Goal: Task Accomplishment & Management: Manage account settings

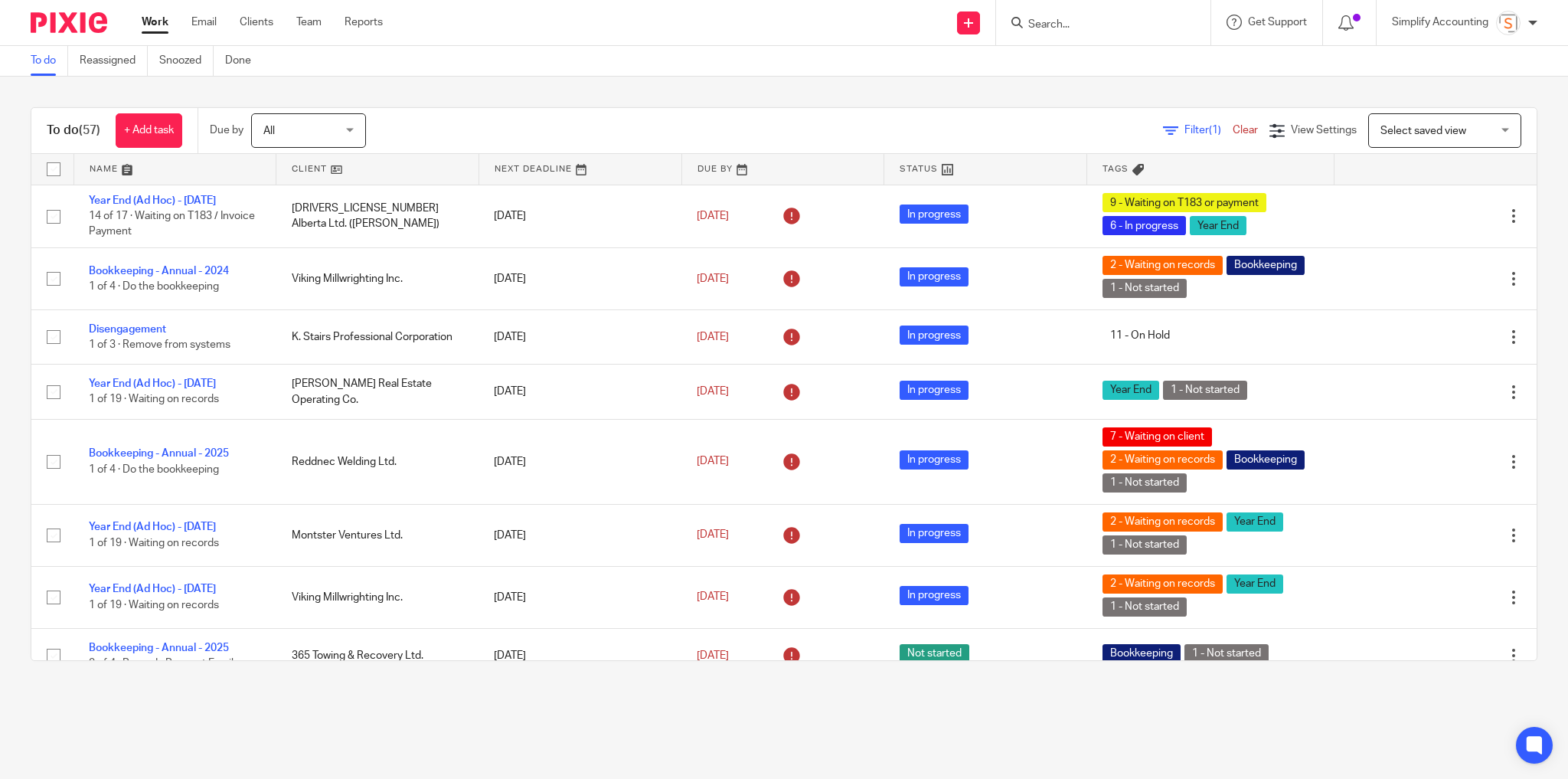
click at [1081, 29] on input "Search" at bounding box center [1095, 25] width 137 height 14
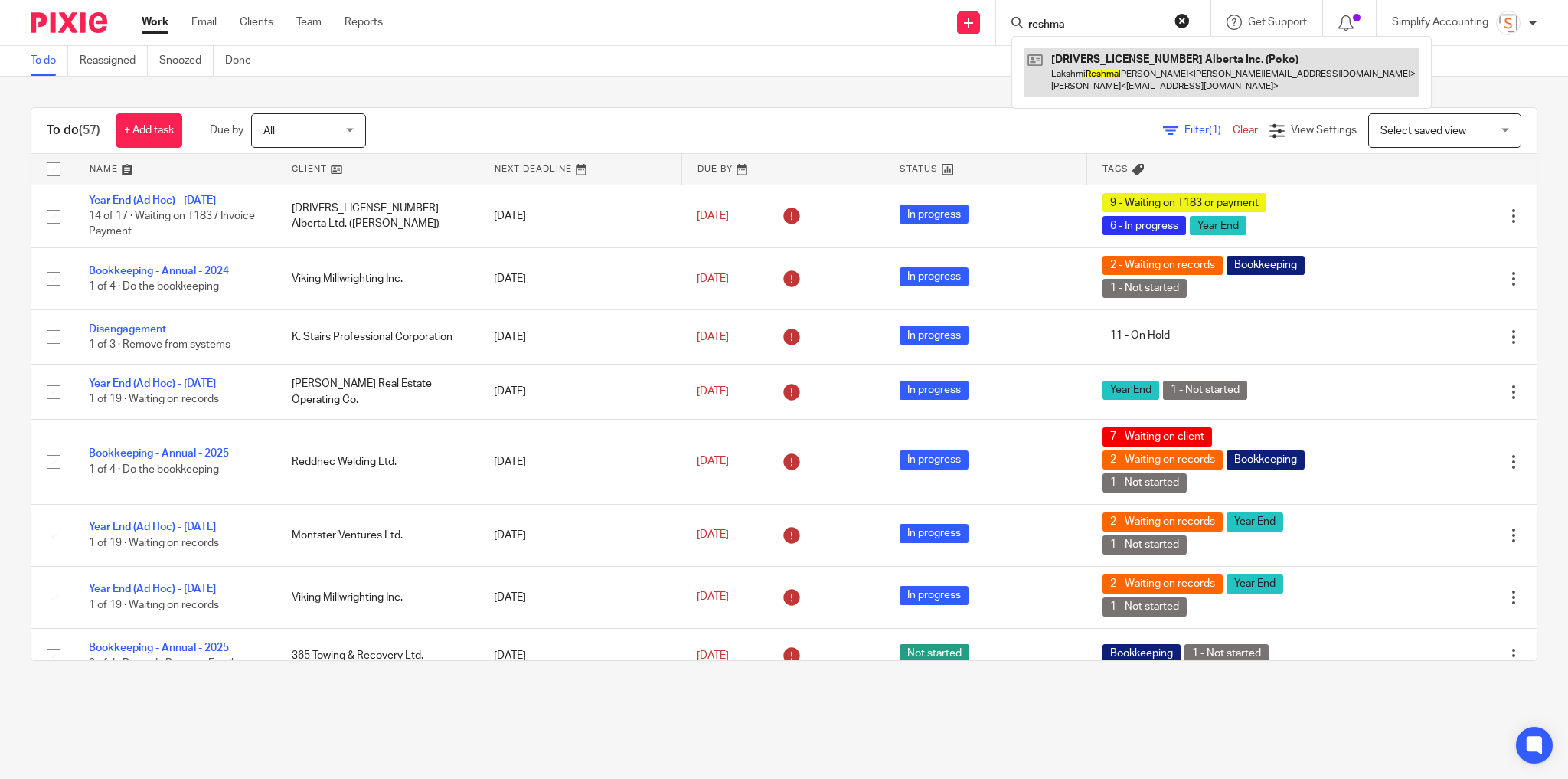
type input "reshma"
click at [1132, 72] on link at bounding box center [1221, 72] width 396 height 48
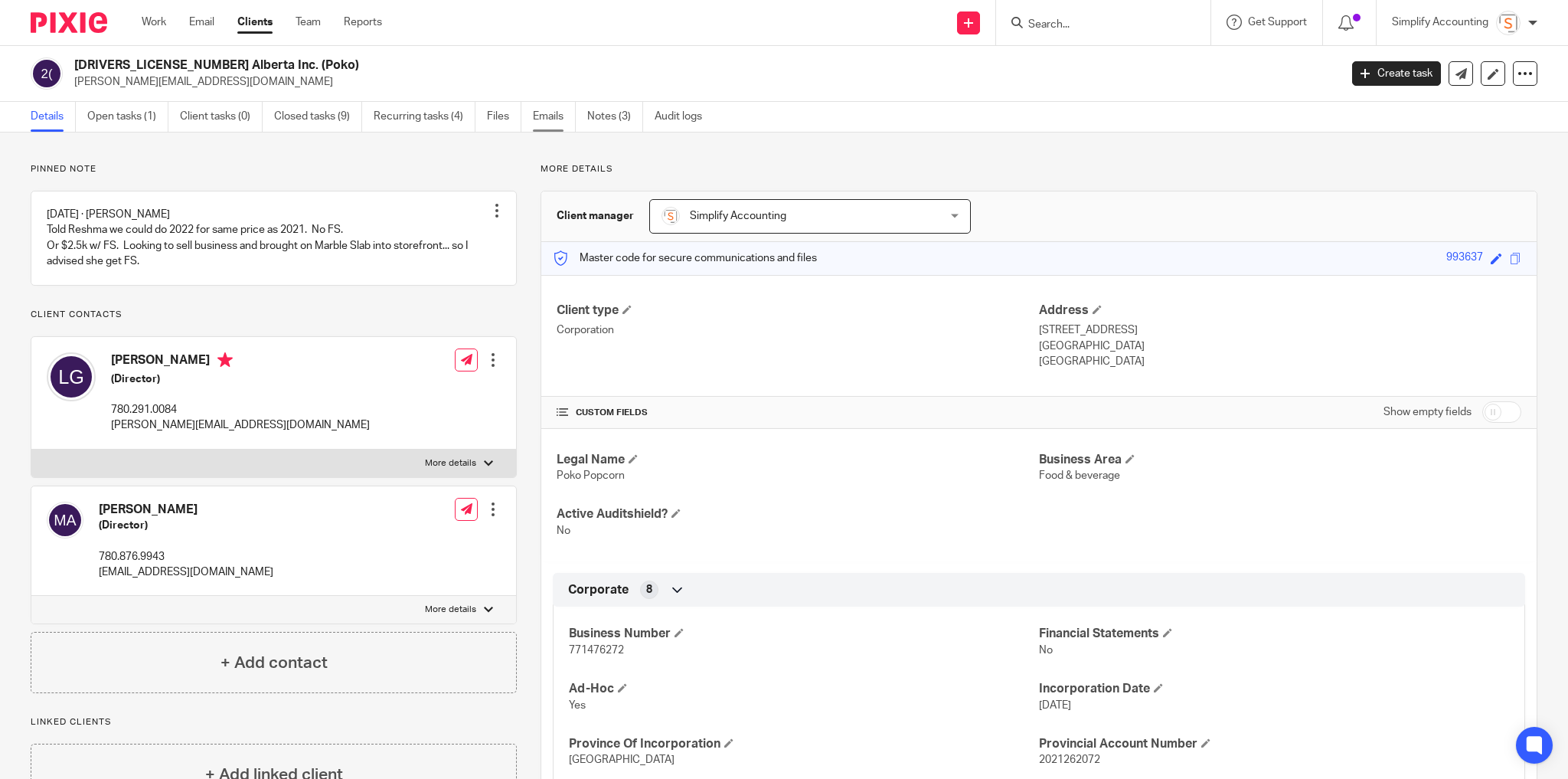
drag, startPoint x: 550, startPoint y: 115, endPoint x: 567, endPoint y: 125, distance: 19.7
click at [551, 115] on link "Emails" at bounding box center [555, 117] width 43 height 30
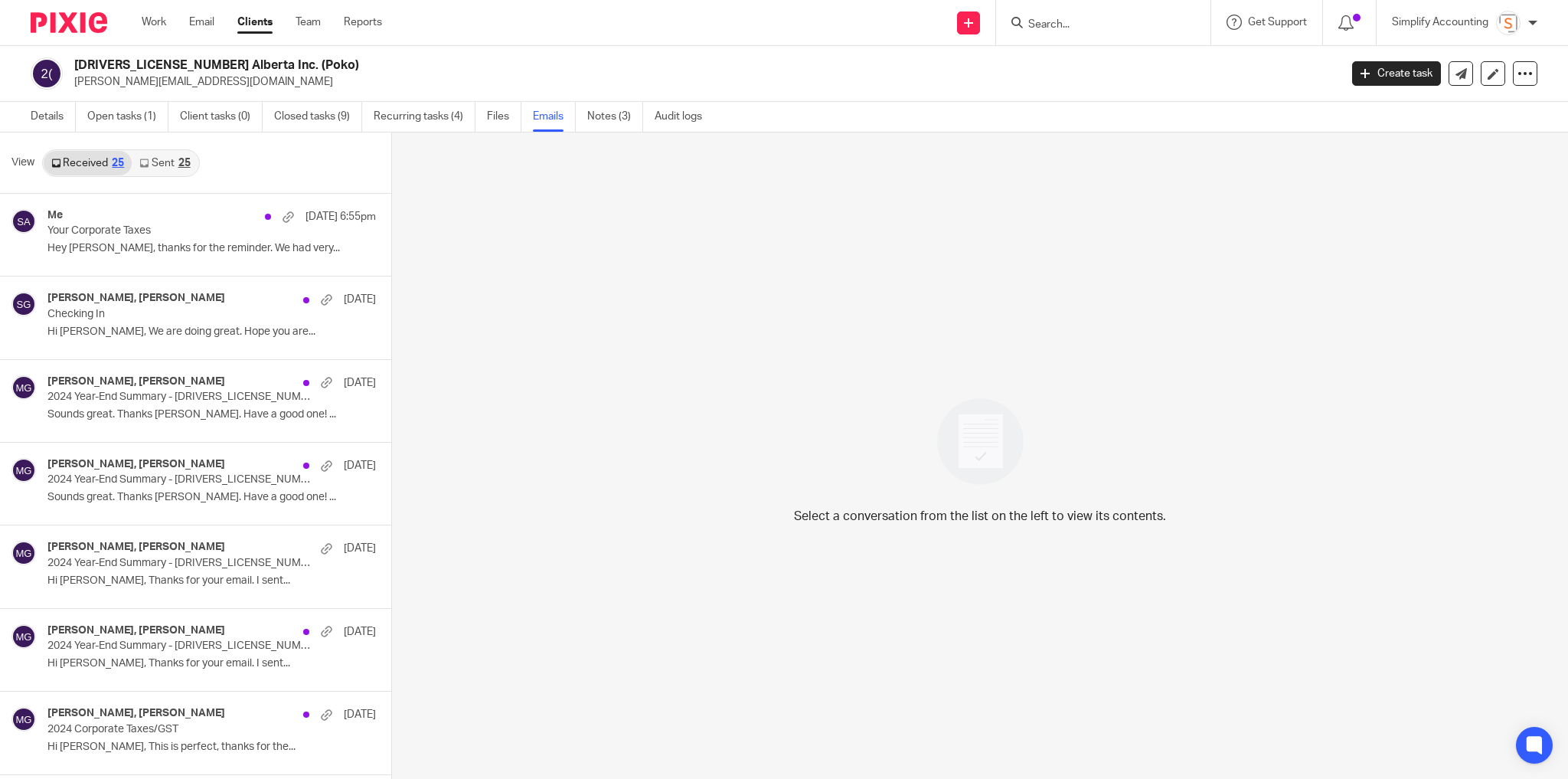
click at [175, 157] on link "Sent 25" at bounding box center [165, 163] width 66 height 25
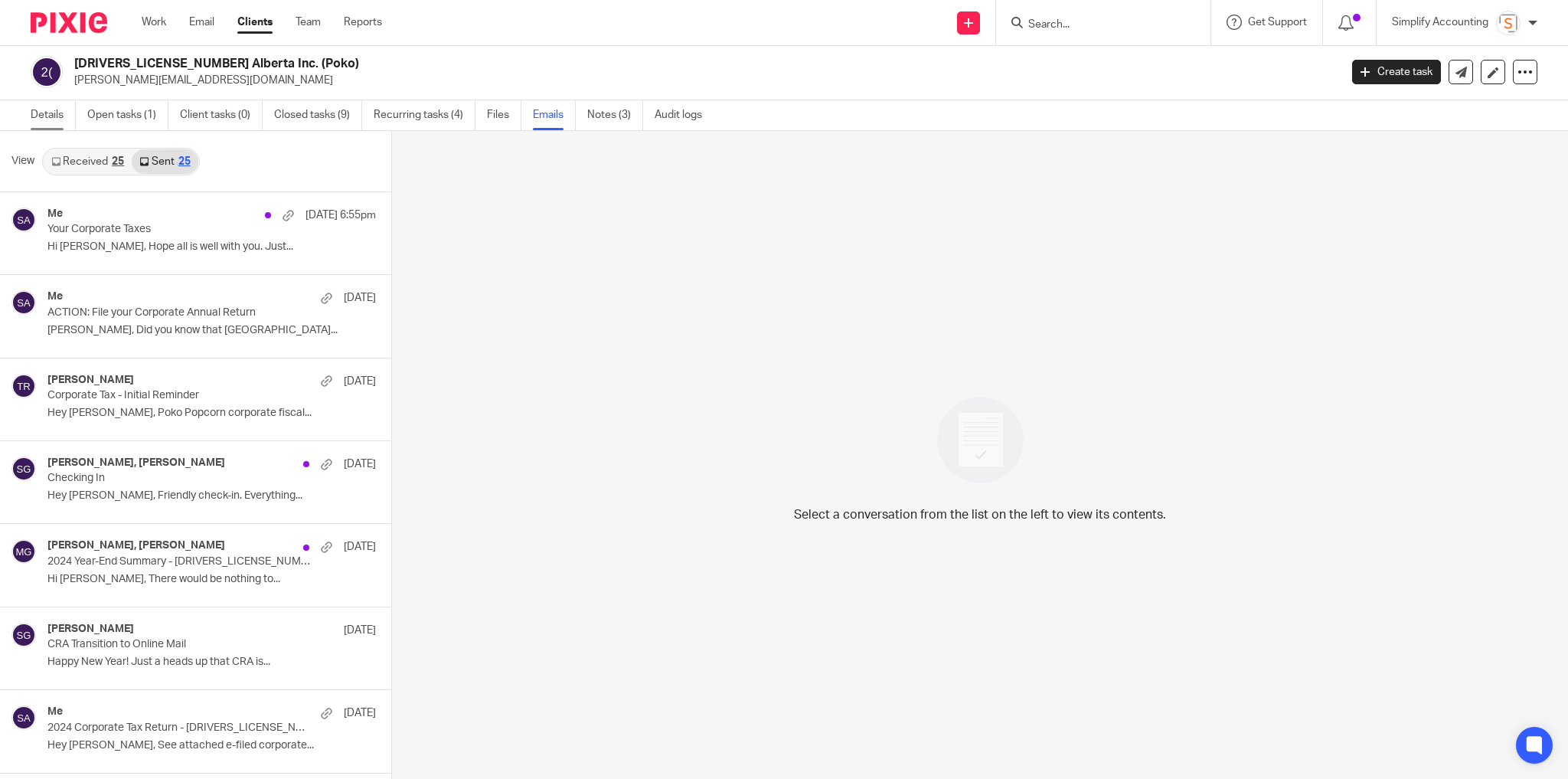
click at [52, 100] on link "Details" at bounding box center [53, 115] width 45 height 30
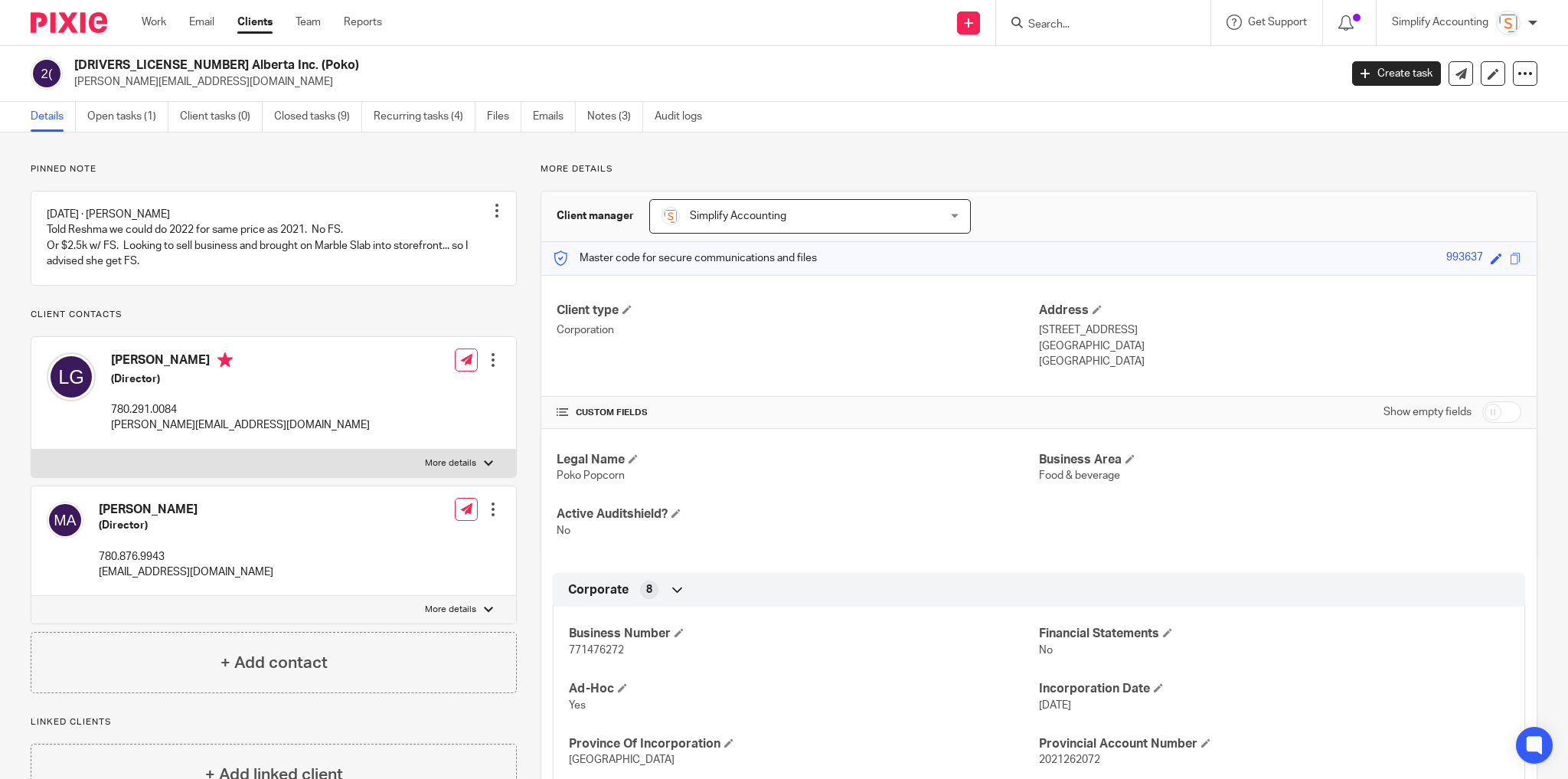
click at [473, 470] on p "More details" at bounding box center [451, 463] width 52 height 12
click at [31, 450] on input "More details" at bounding box center [31, 449] width 1 height 1
checkbox input "true"
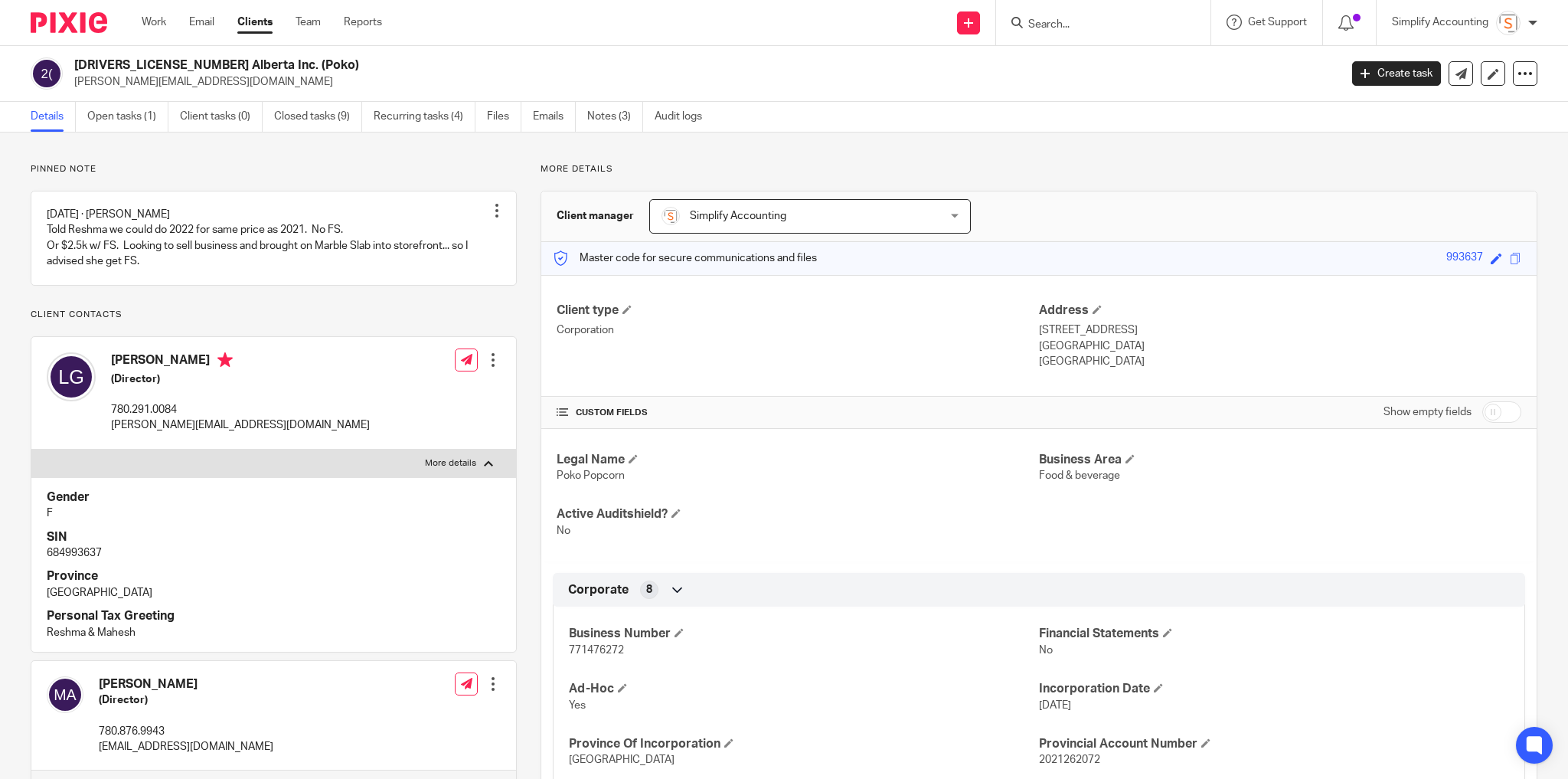
click at [1067, 14] on form at bounding box center [1108, 22] width 163 height 19
click at [1070, 40] on div at bounding box center [1103, 22] width 215 height 45
click at [1057, 21] on input "Search" at bounding box center [1095, 25] width 137 height 14
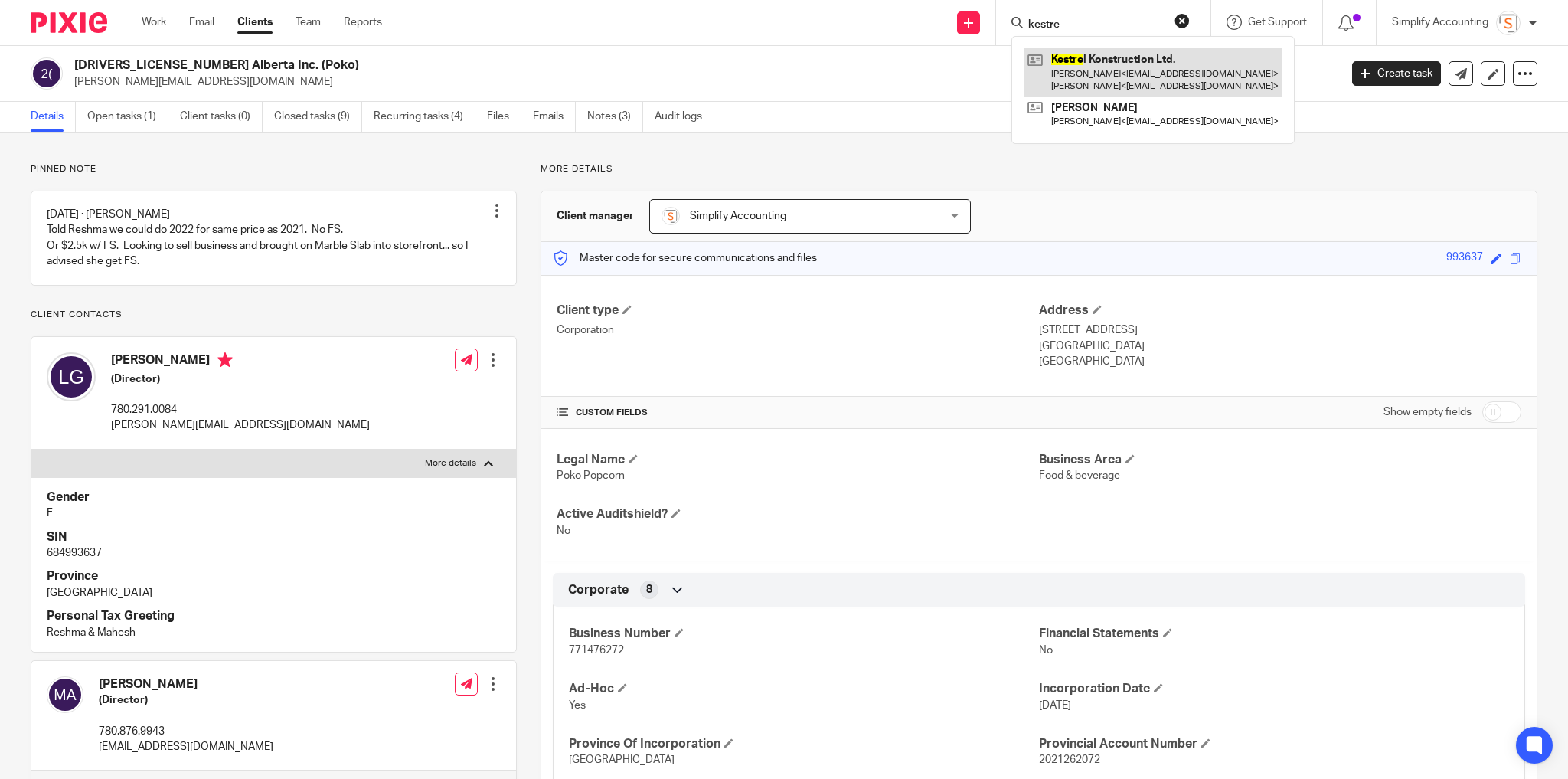
type input "kestre"
click at [1082, 81] on link at bounding box center [1153, 72] width 259 height 48
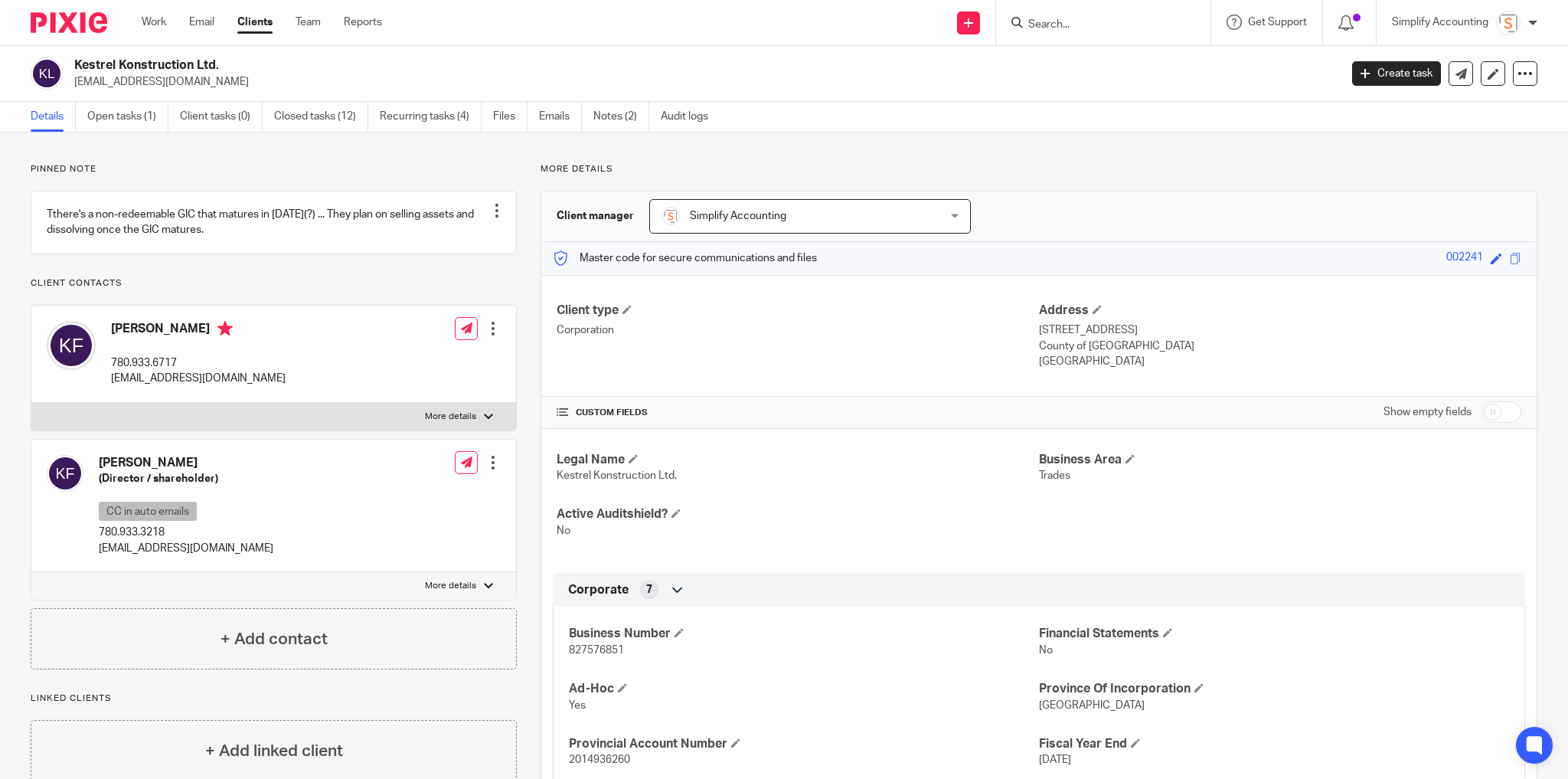
click at [1425, 43] on div "Simplify Accounting My profile Email integration Logout" at bounding box center [1465, 22] width 176 height 45
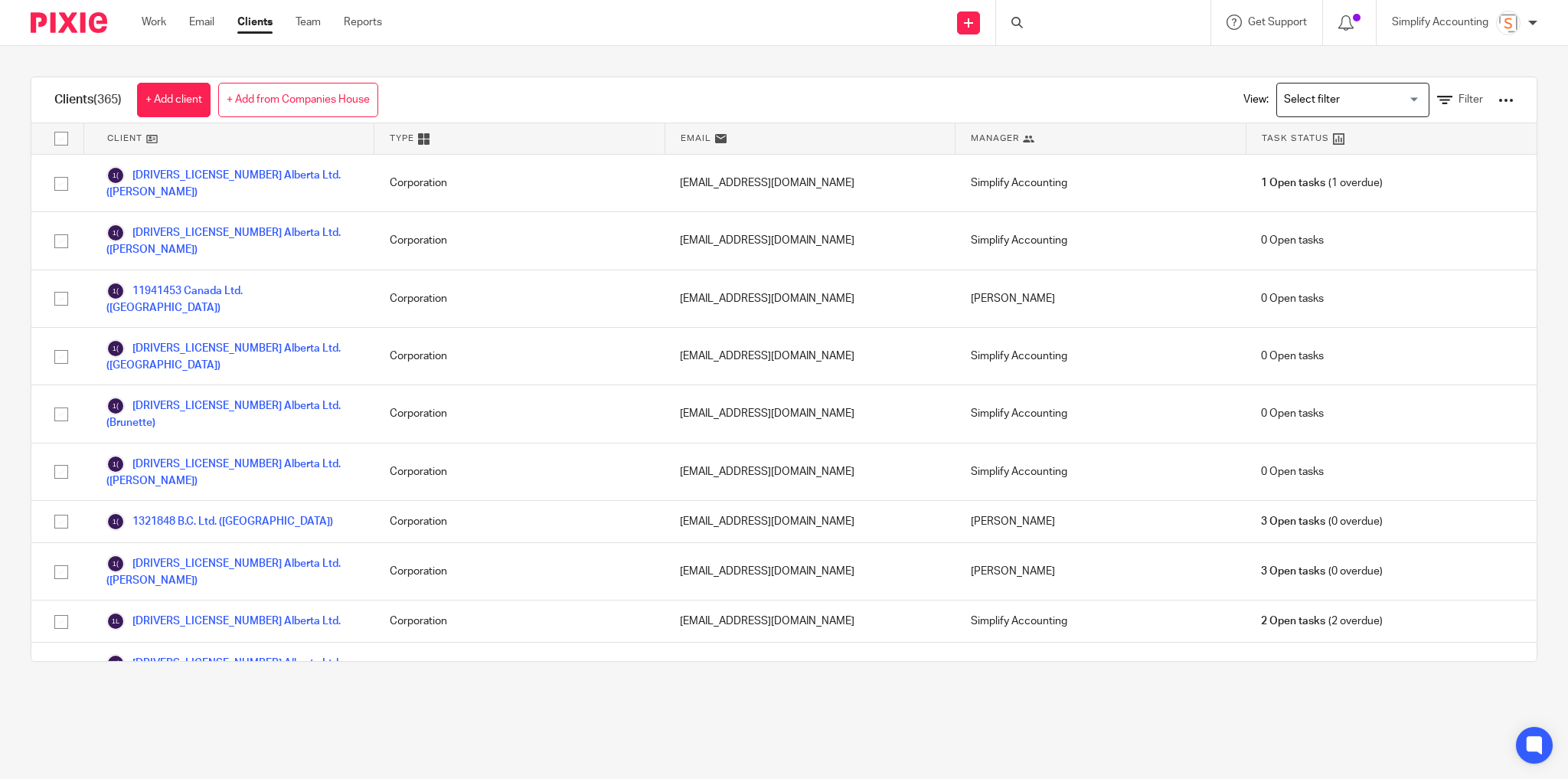
click at [1048, 26] on div at bounding box center [1103, 22] width 215 height 45
click at [1055, 20] on input "Search" at bounding box center [1095, 25] width 137 height 14
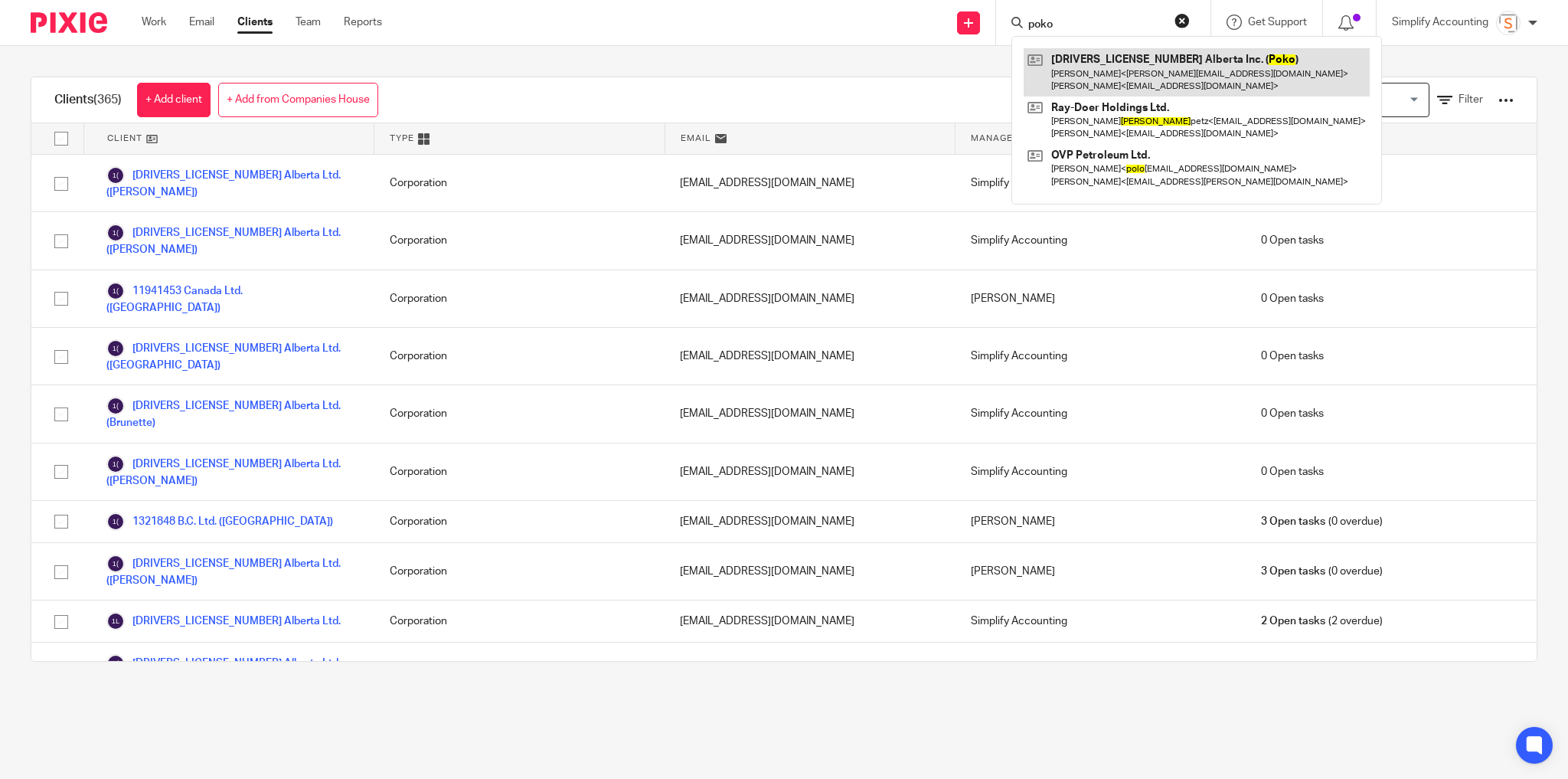
type input "poko"
click at [1148, 75] on link at bounding box center [1196, 72] width 346 height 48
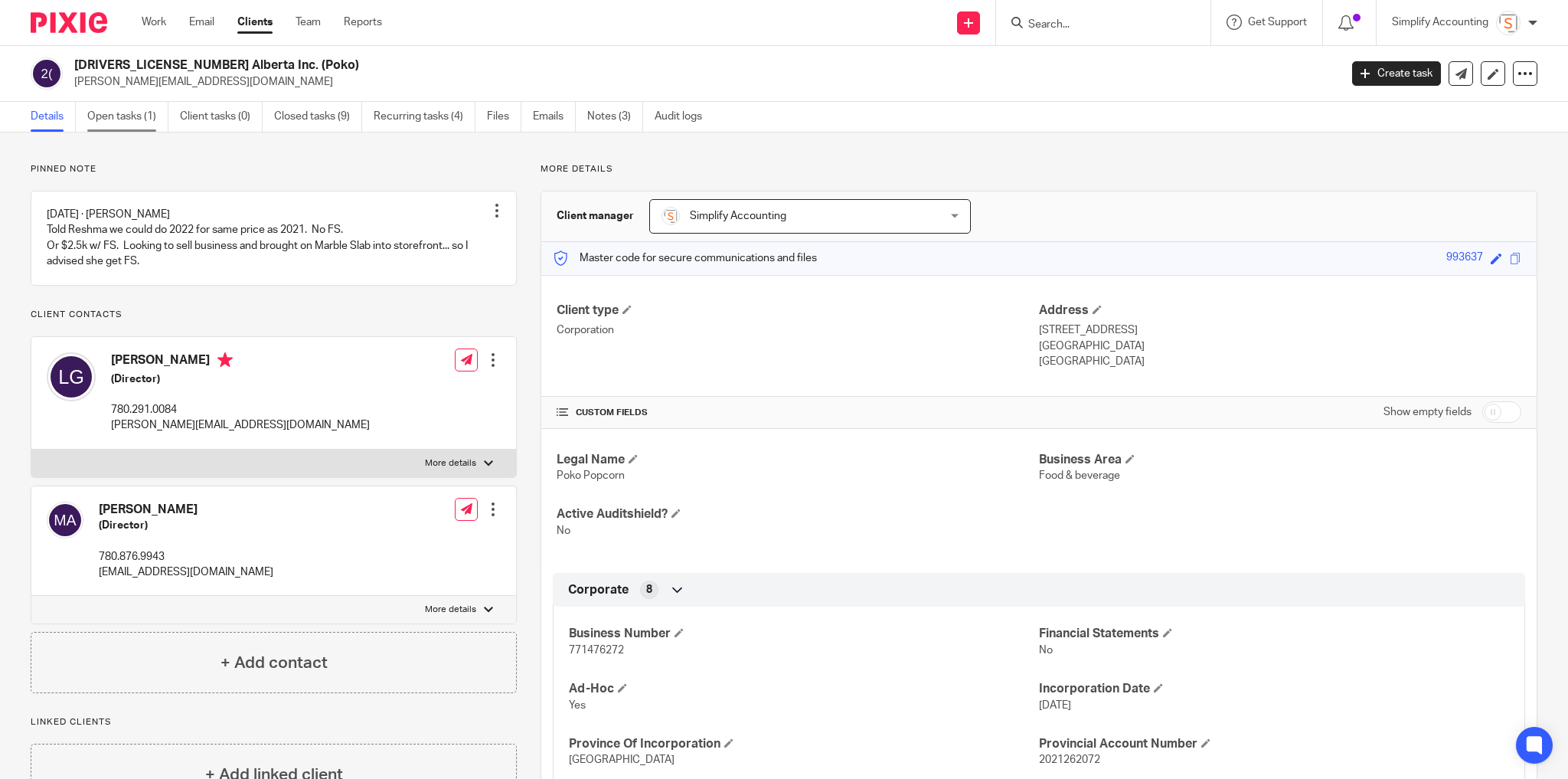
click at [134, 116] on link "Open tasks (1)" at bounding box center [128, 117] width 81 height 30
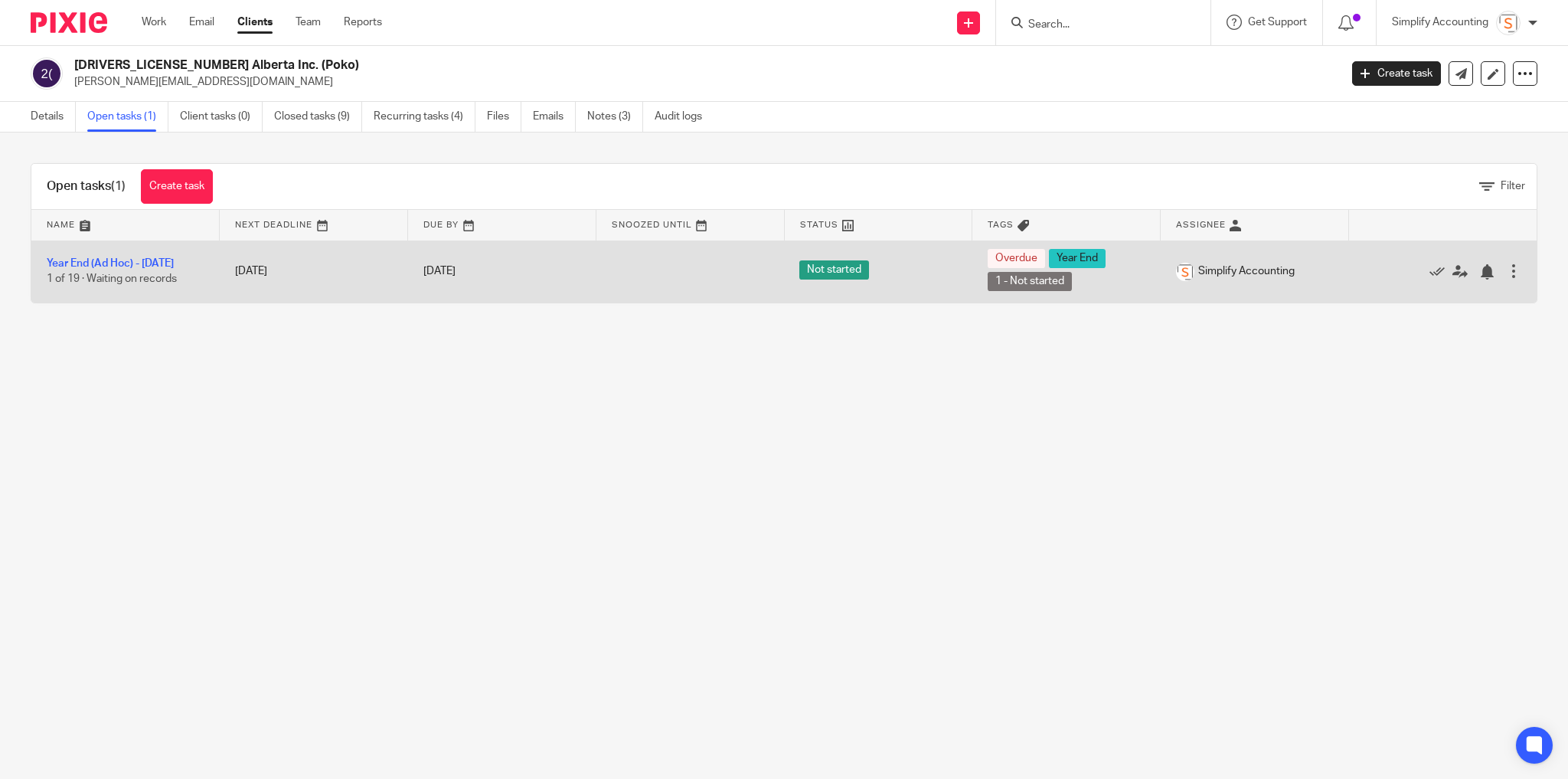
click at [1506, 273] on div at bounding box center [1513, 270] width 15 height 15
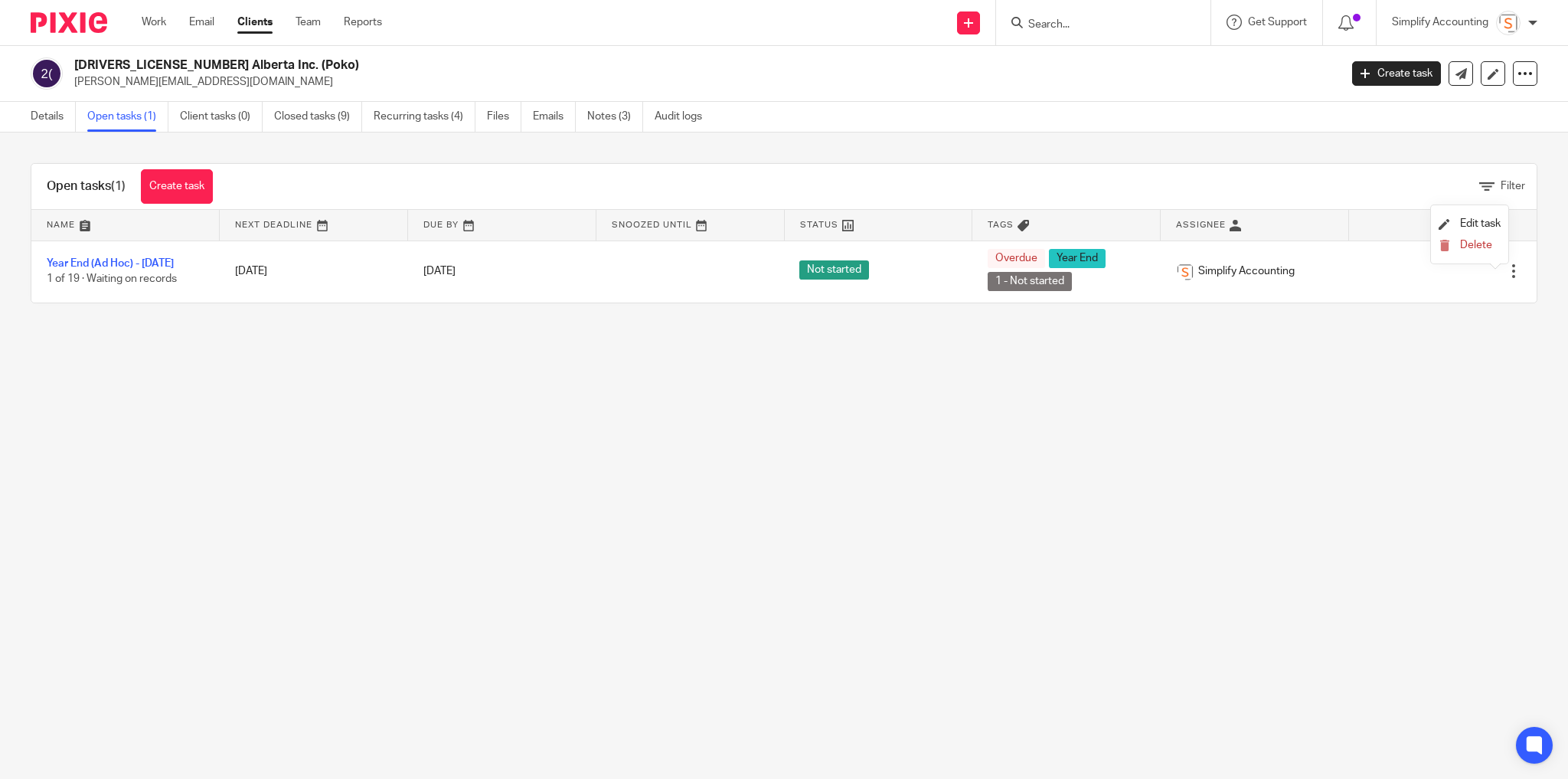
click at [1458, 260] on ul "Edit task Delete" at bounding box center [1469, 234] width 77 height 58
click at [1462, 246] on span "Delete" at bounding box center [1476, 245] width 32 height 10
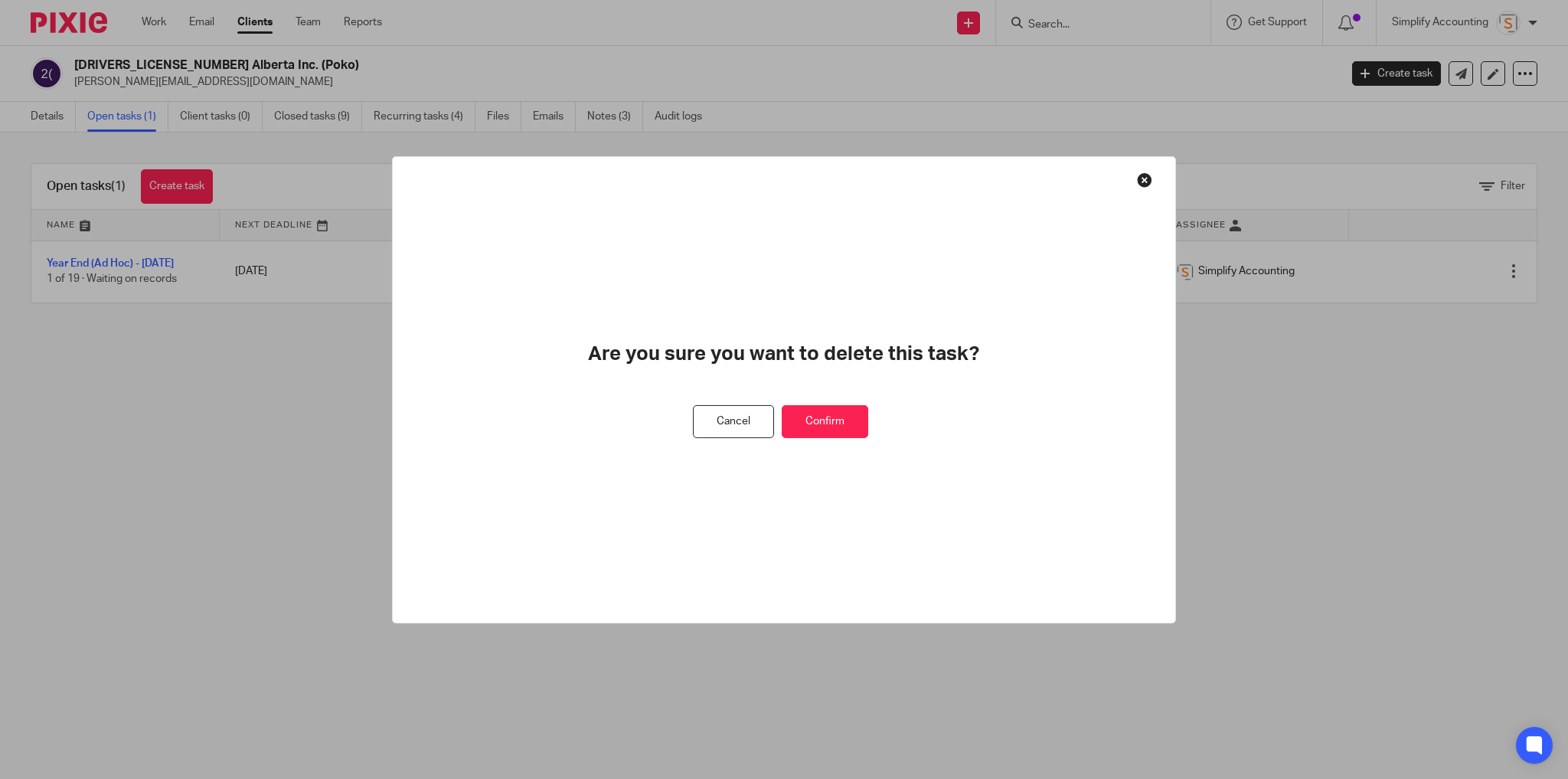
drag, startPoint x: 818, startPoint y: 420, endPoint x: 812, endPoint y: 412, distance: 10.0
click at [818, 420] on button "Confirm" at bounding box center [825, 421] width 87 height 33
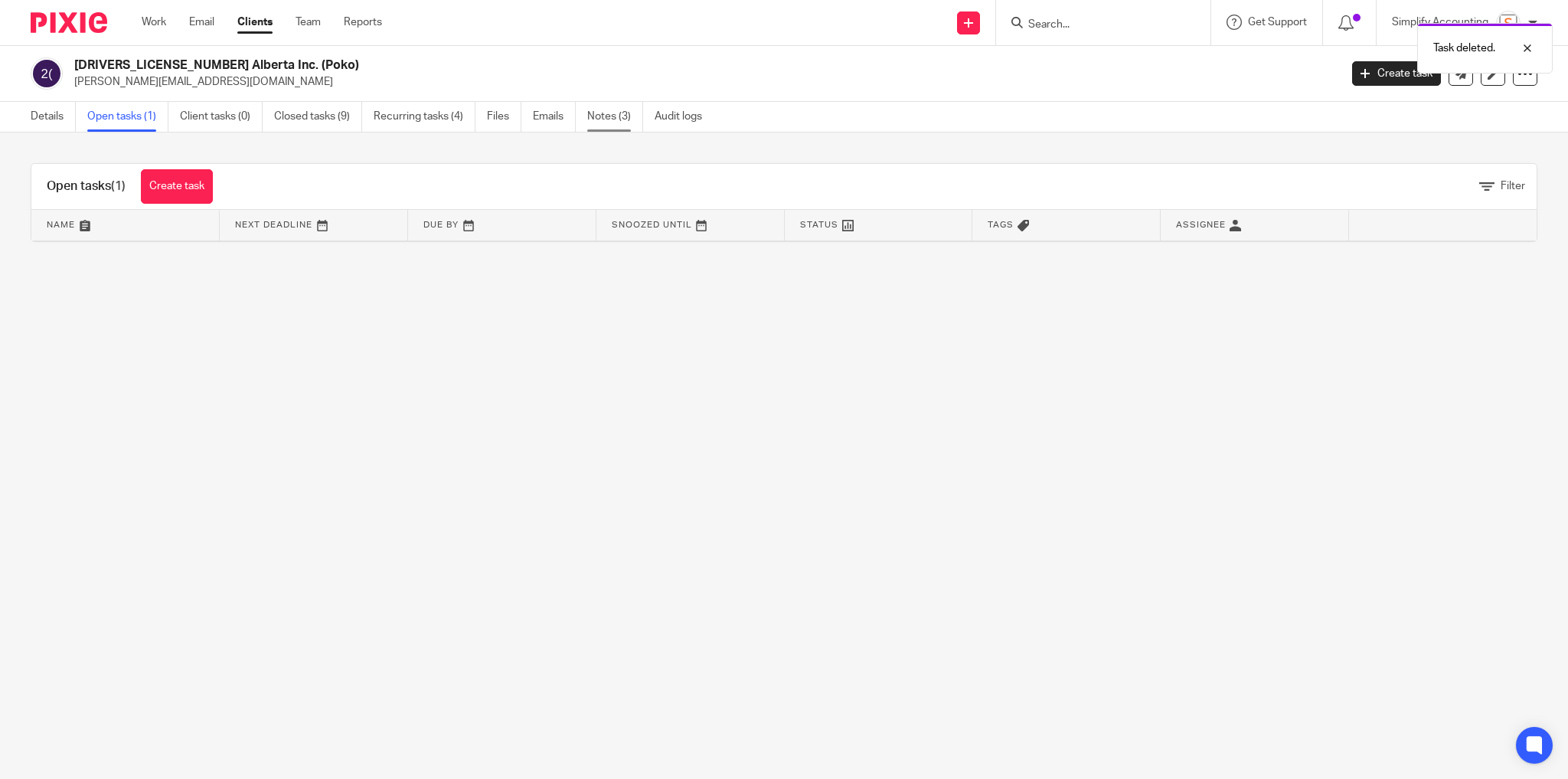
click at [610, 114] on link "Notes (3)" at bounding box center [615, 117] width 56 height 30
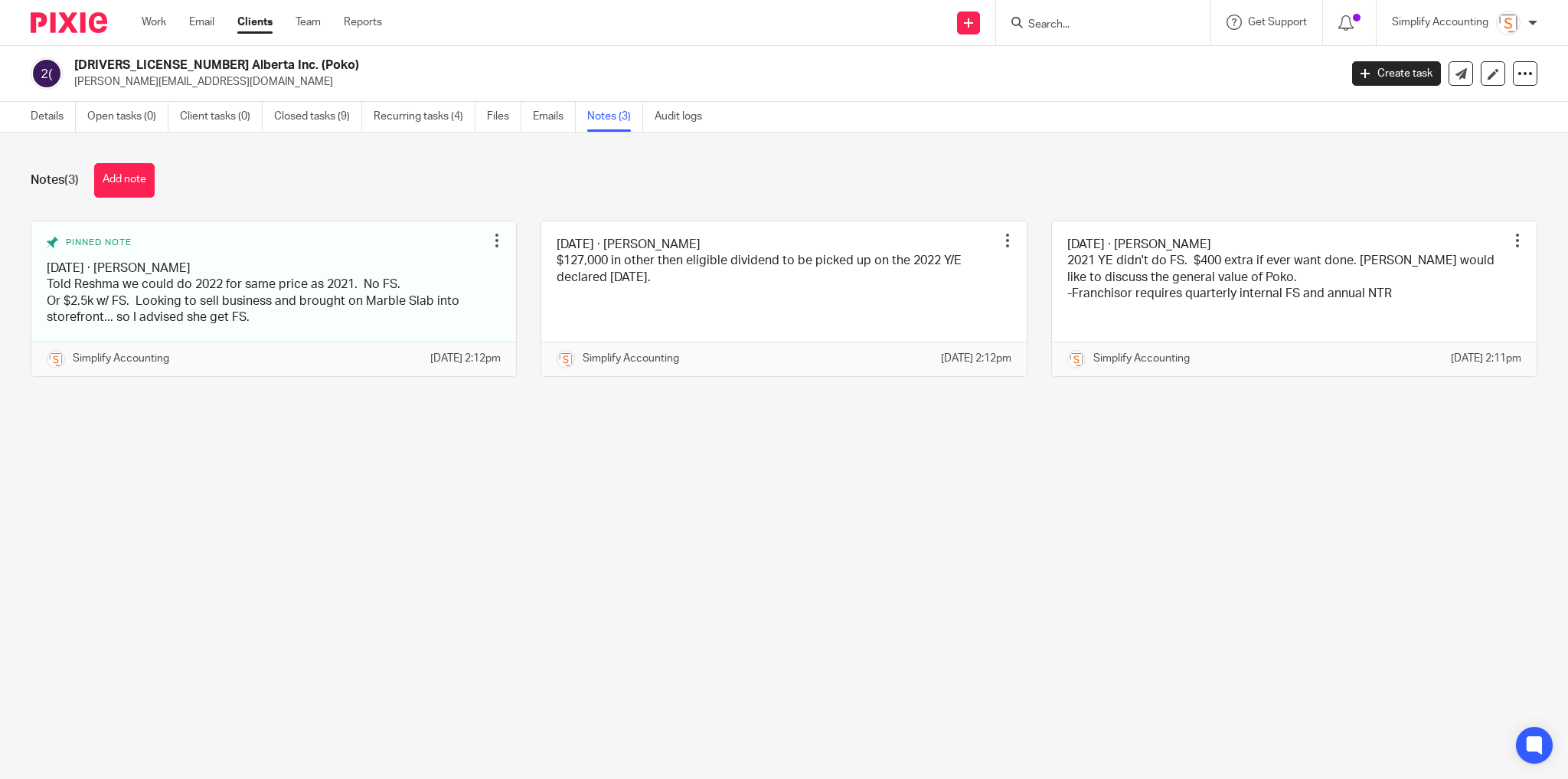
click at [137, 180] on button "Add note" at bounding box center [124, 180] width 60 height 34
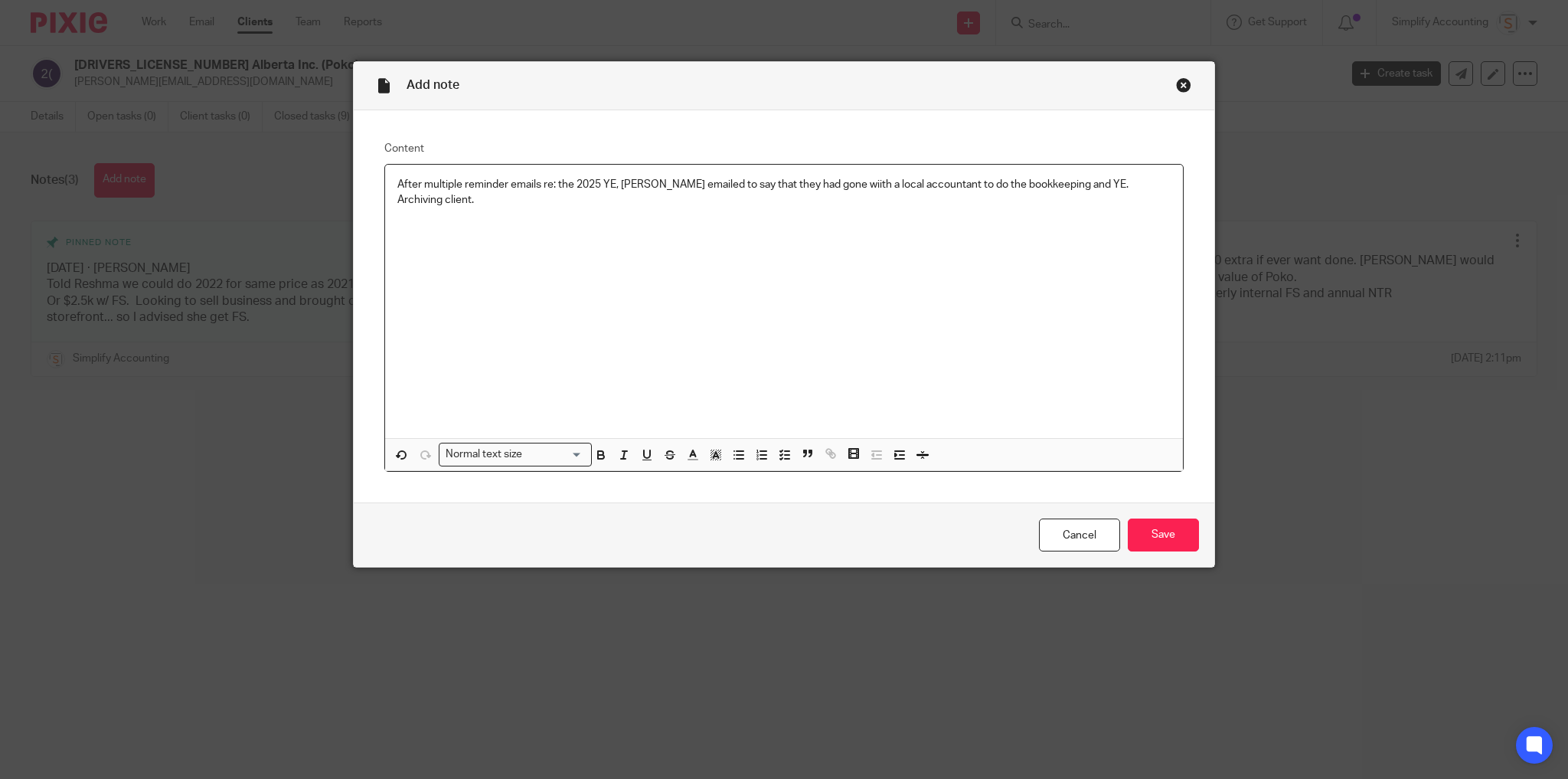
click at [830, 181] on p "After multiple reminder emails re: the 2025 YE, Reshma emailed to say that they…" at bounding box center [784, 192] width 773 height 31
click at [1164, 184] on p "After multiple reminder emails re: the 2025 YE, Reshma emailed to say that they…" at bounding box center [784, 192] width 773 height 31
click at [1176, 543] on input "Save" at bounding box center [1163, 534] width 72 height 33
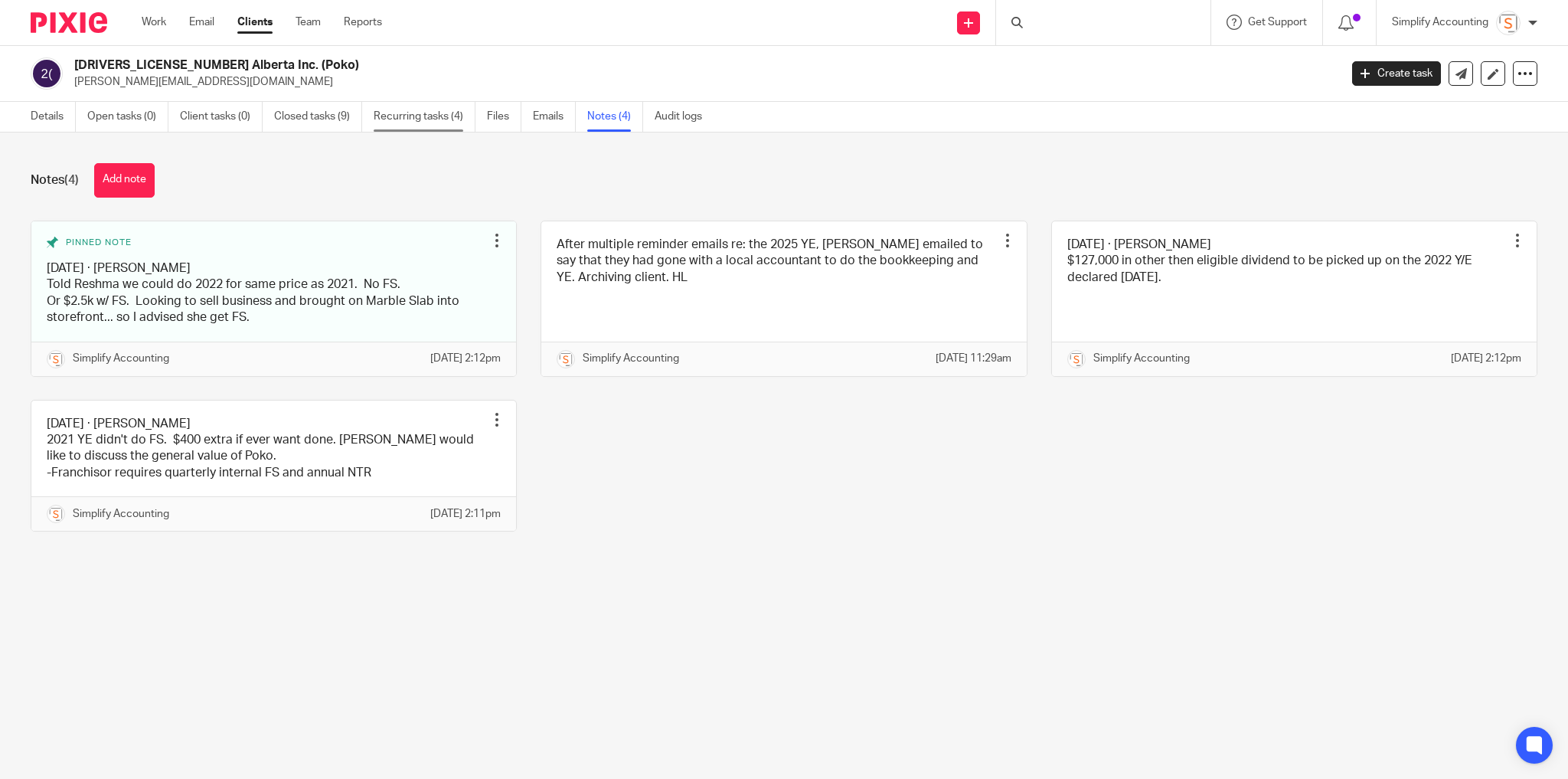
click at [444, 120] on link "Recurring tasks (4)" at bounding box center [424, 117] width 102 height 30
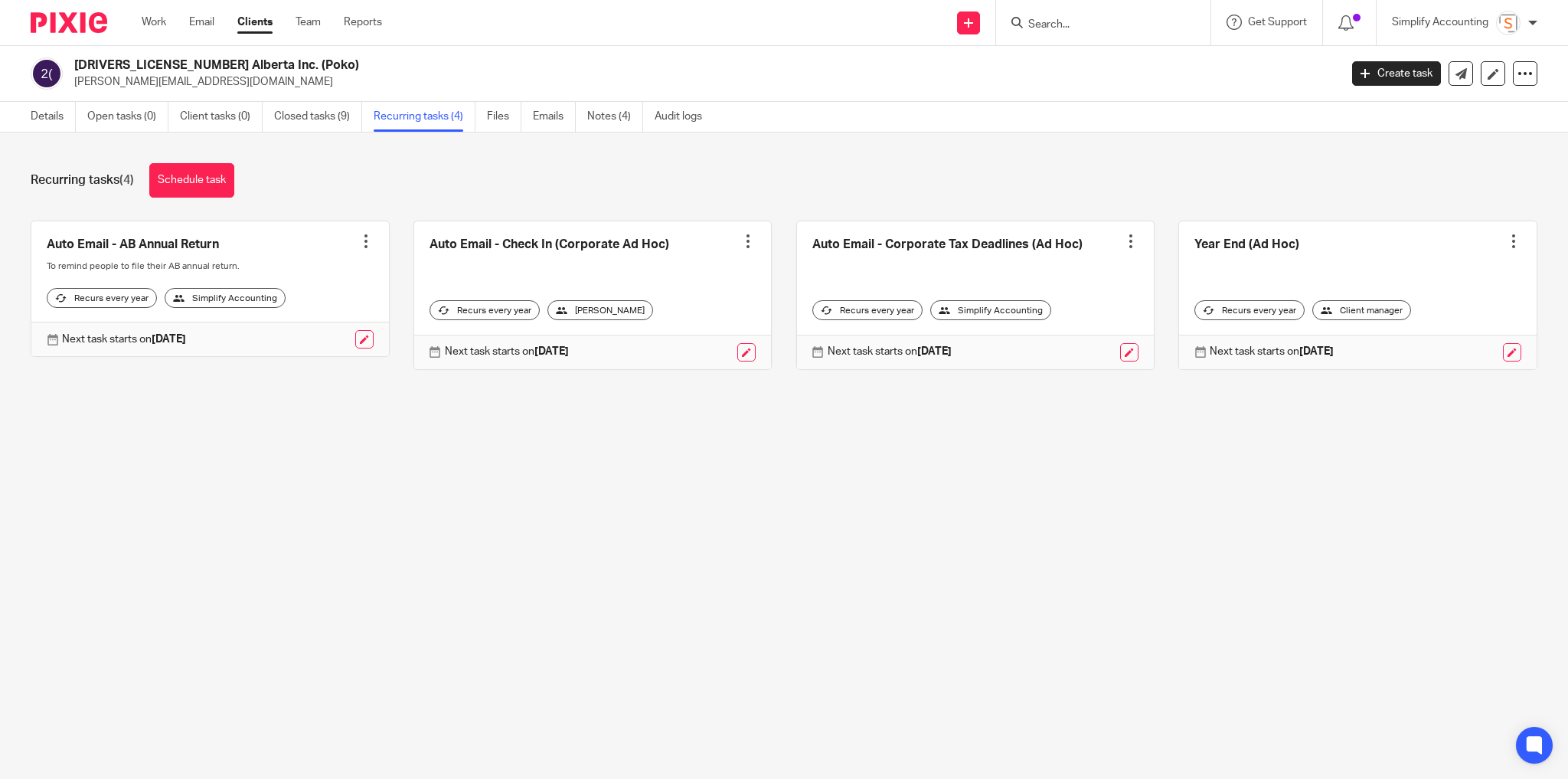
click at [366, 246] on div at bounding box center [366, 241] width 15 height 15
click at [332, 341] on span "Cancel schedule" at bounding box center [304, 337] width 80 height 10
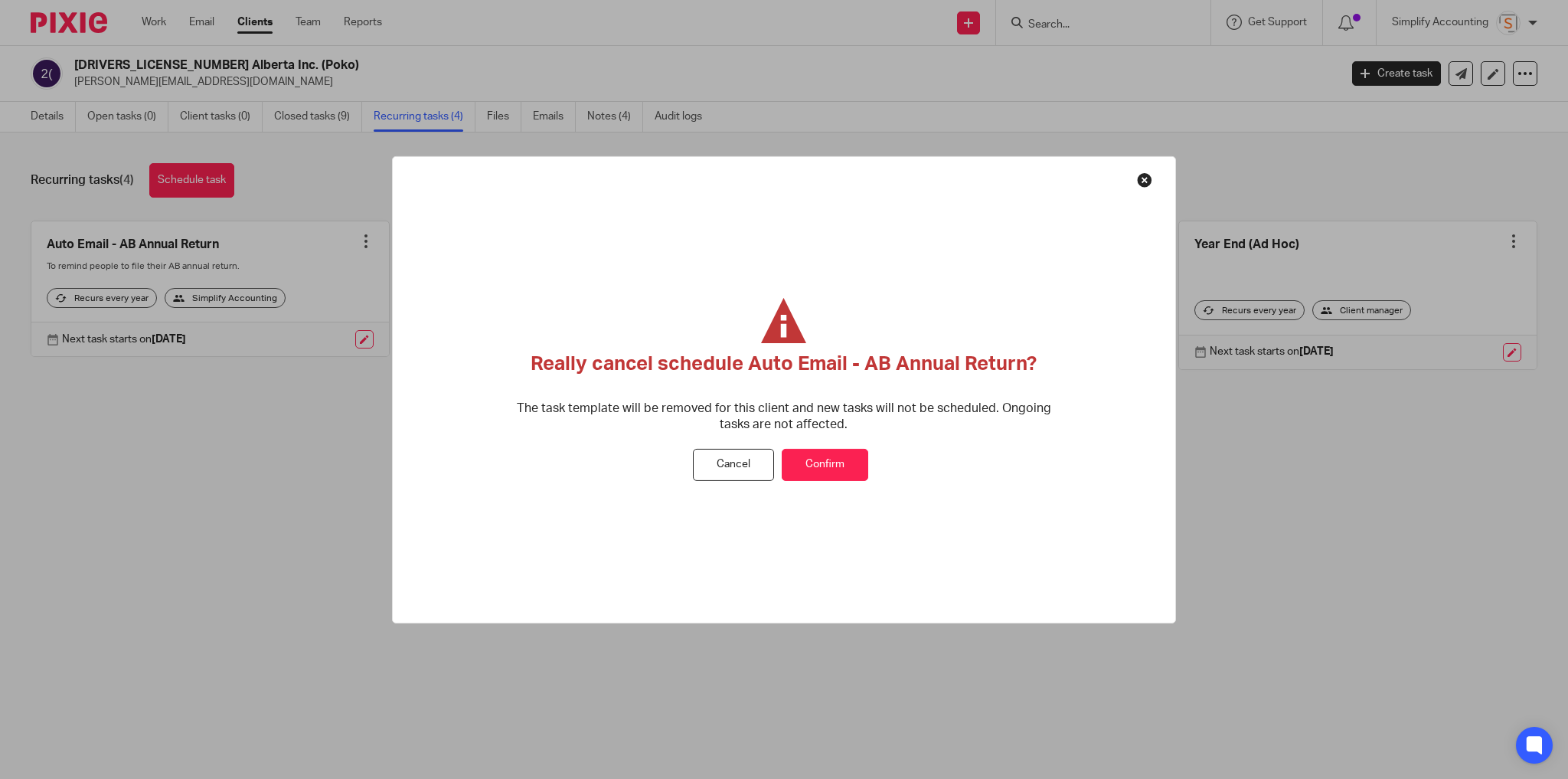
drag, startPoint x: 823, startPoint y: 473, endPoint x: 819, endPoint y: 454, distance: 19.4
click at [823, 471] on button "Confirm" at bounding box center [825, 465] width 87 height 33
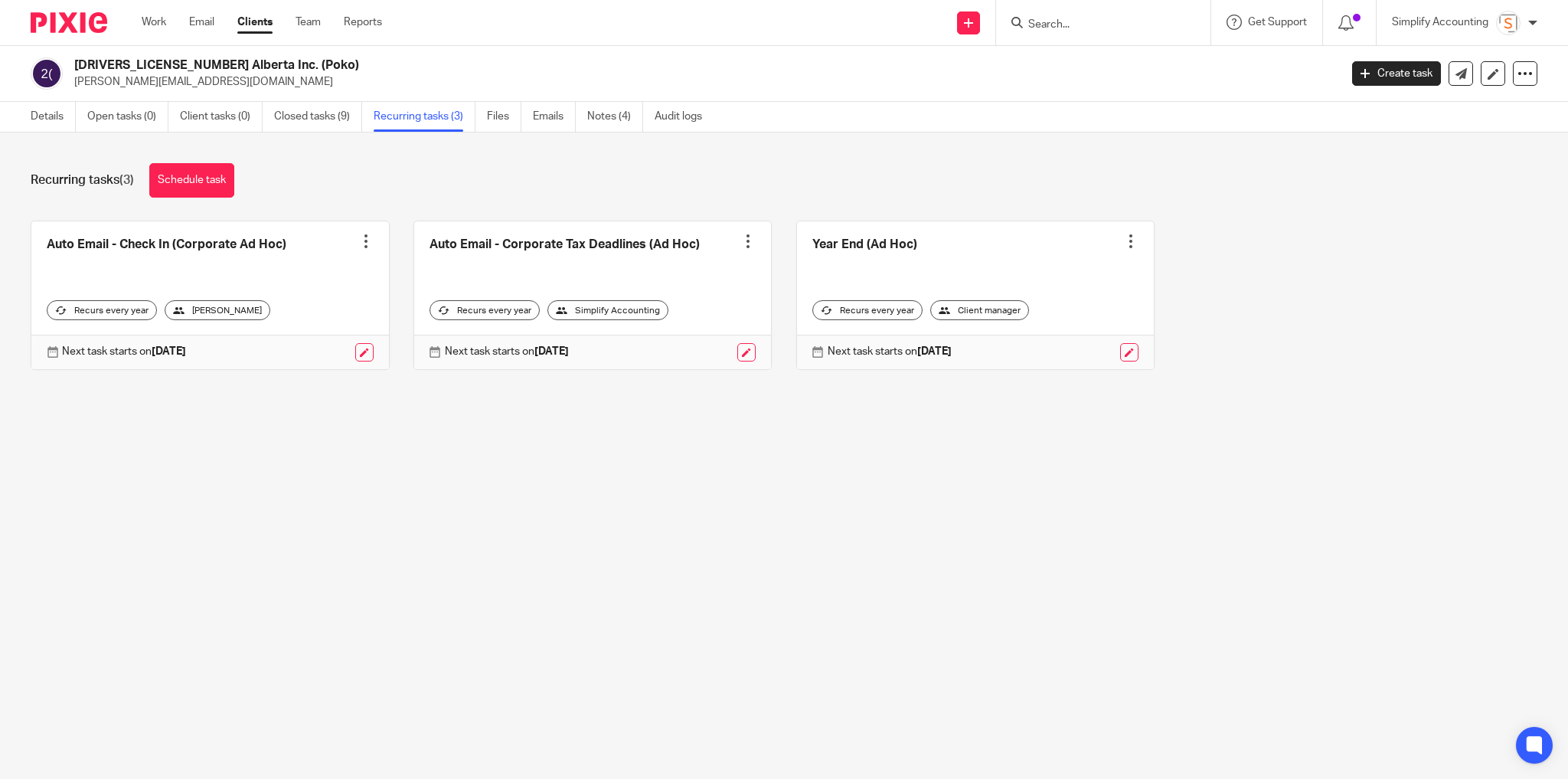
click at [358, 240] on div at bounding box center [366, 241] width 15 height 15
click at [322, 331] on button "Cancel schedule" at bounding box center [304, 338] width 122 height 20
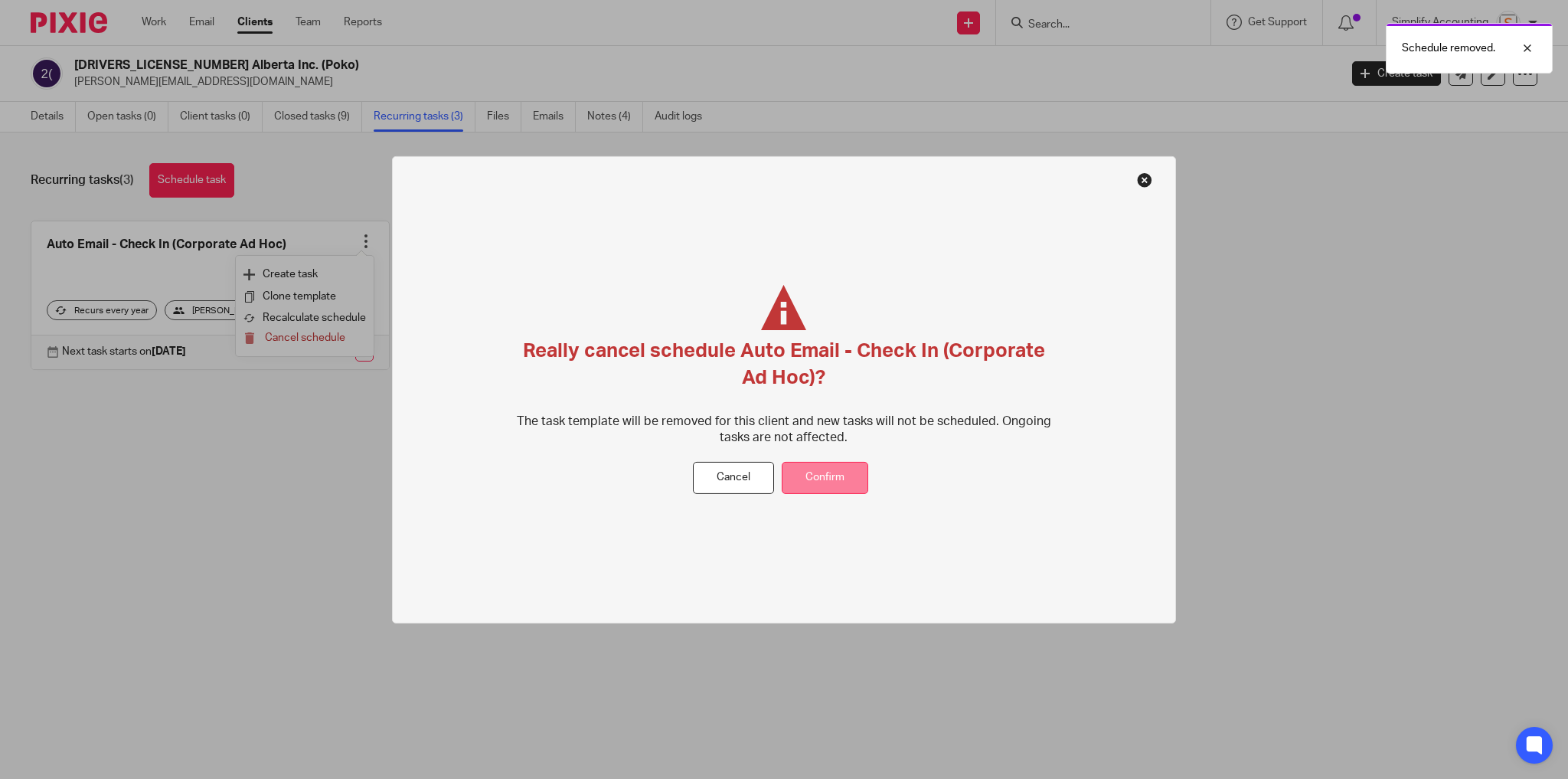
click at [813, 470] on button "Confirm" at bounding box center [825, 478] width 87 height 33
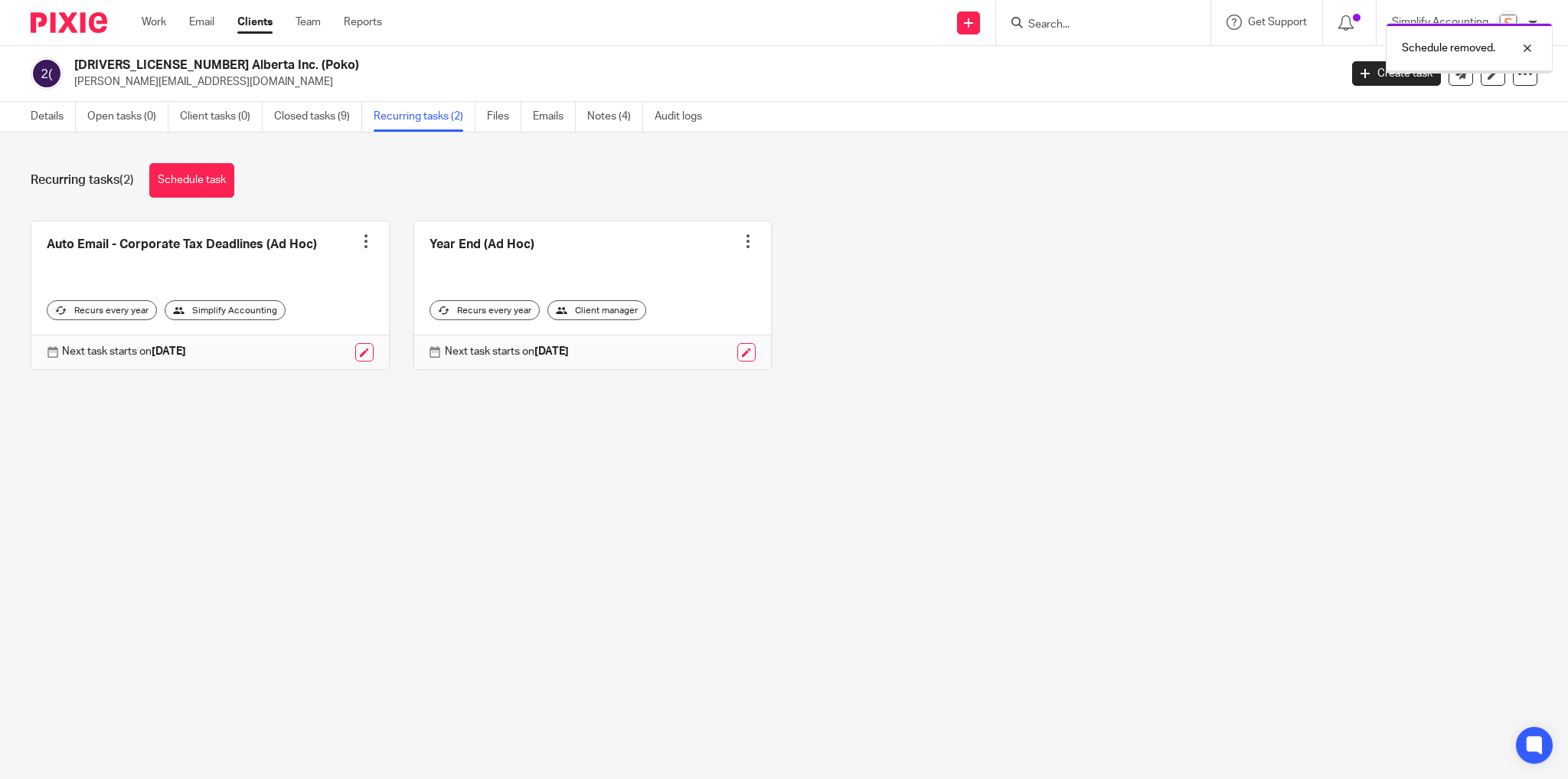
click at [362, 238] on div at bounding box center [366, 241] width 15 height 15
click at [326, 338] on span "Cancel schedule" at bounding box center [304, 337] width 80 height 10
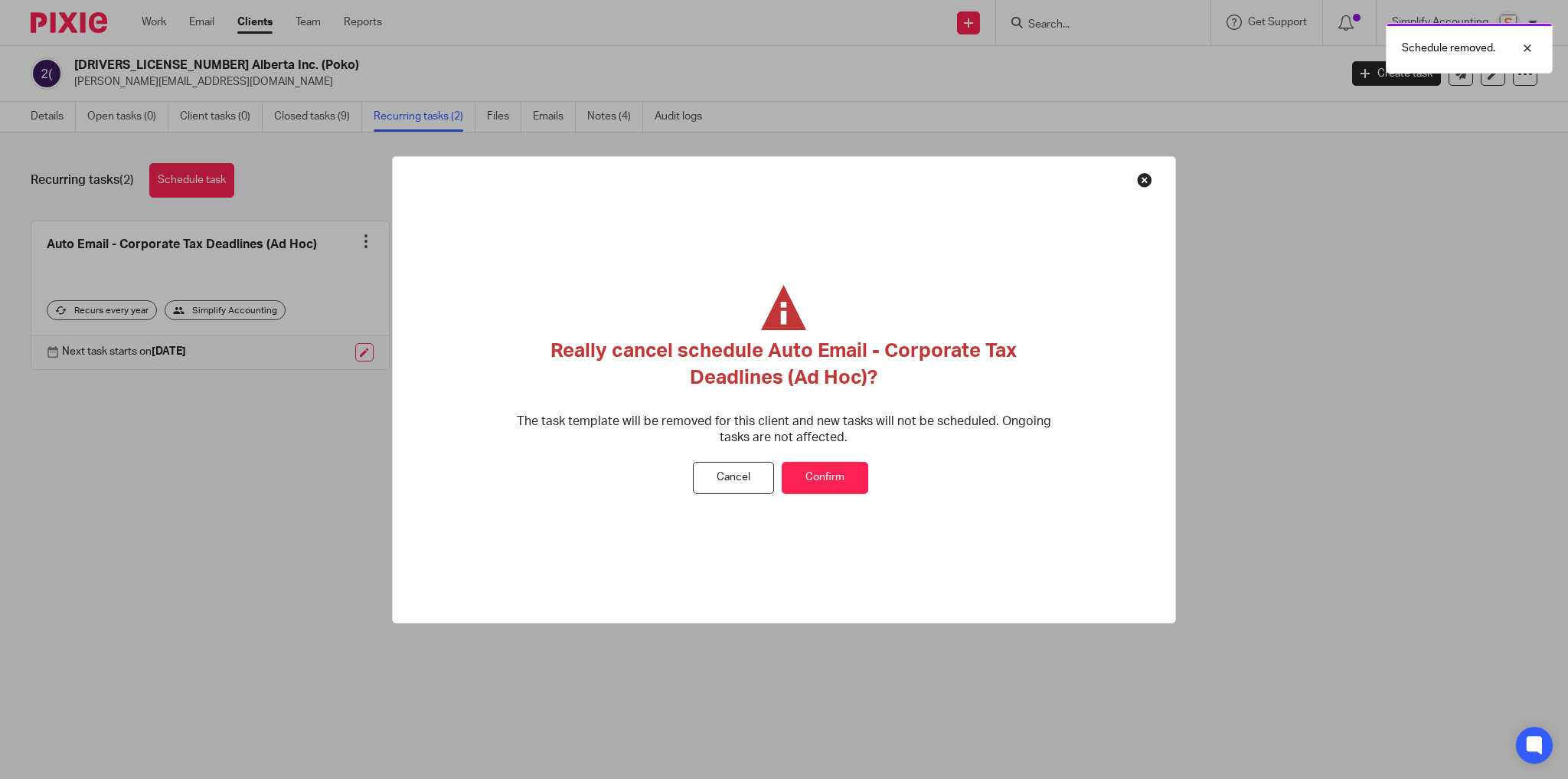
click at [846, 480] on button "Confirm" at bounding box center [825, 478] width 87 height 33
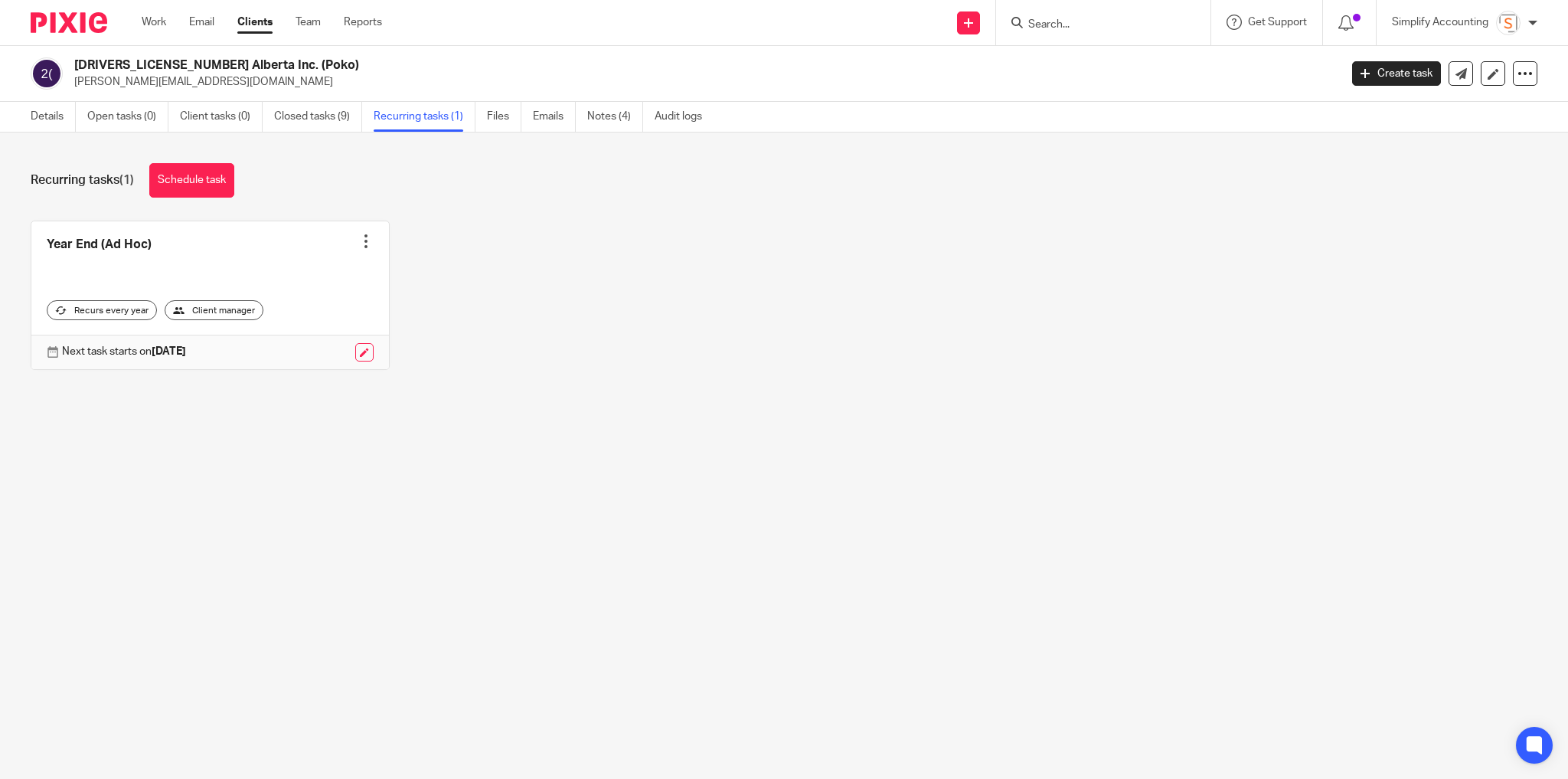
click at [358, 249] on link at bounding box center [210, 295] width 358 height 148
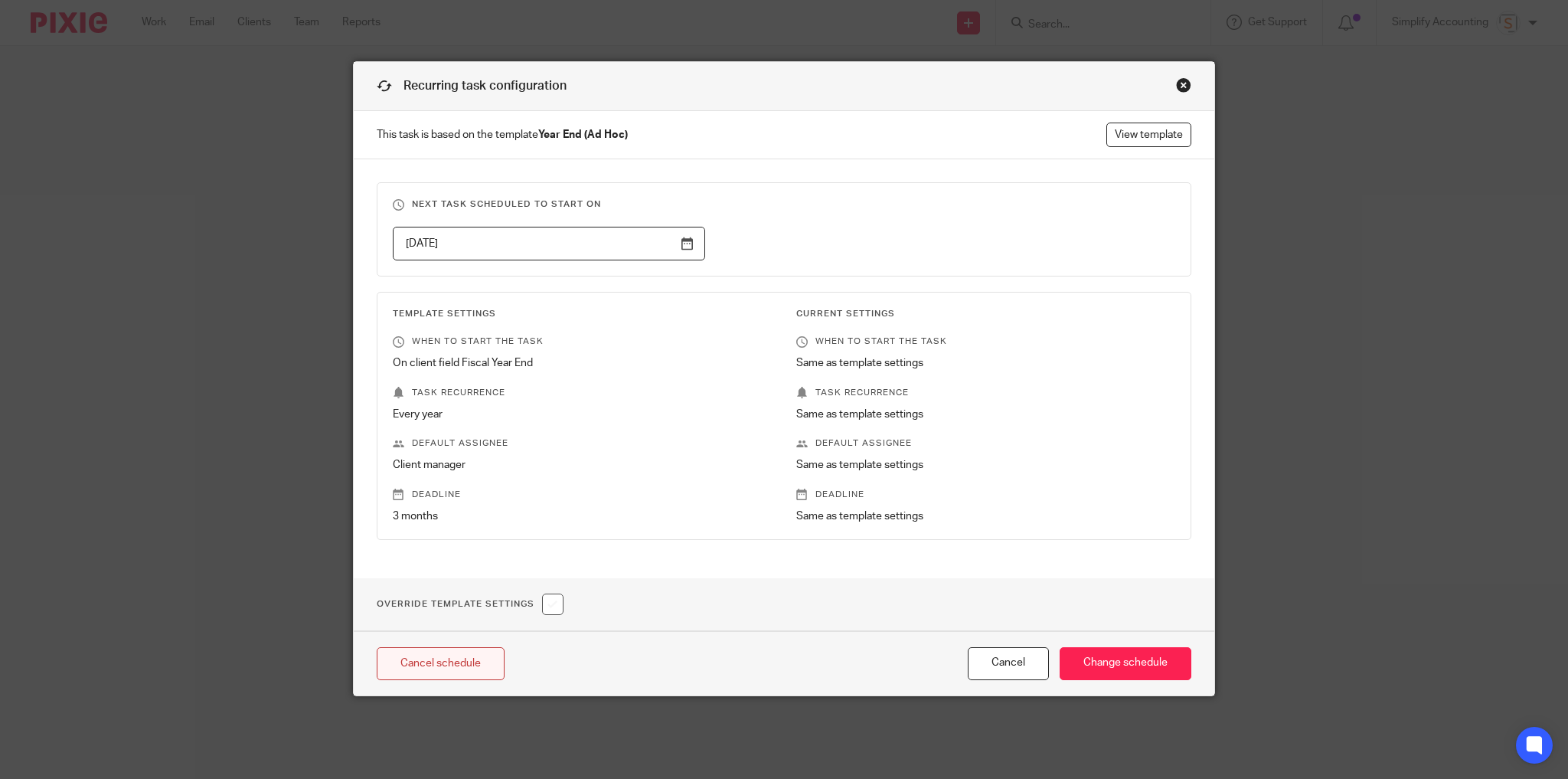
click at [458, 659] on link "Cancel schedule" at bounding box center [440, 663] width 128 height 33
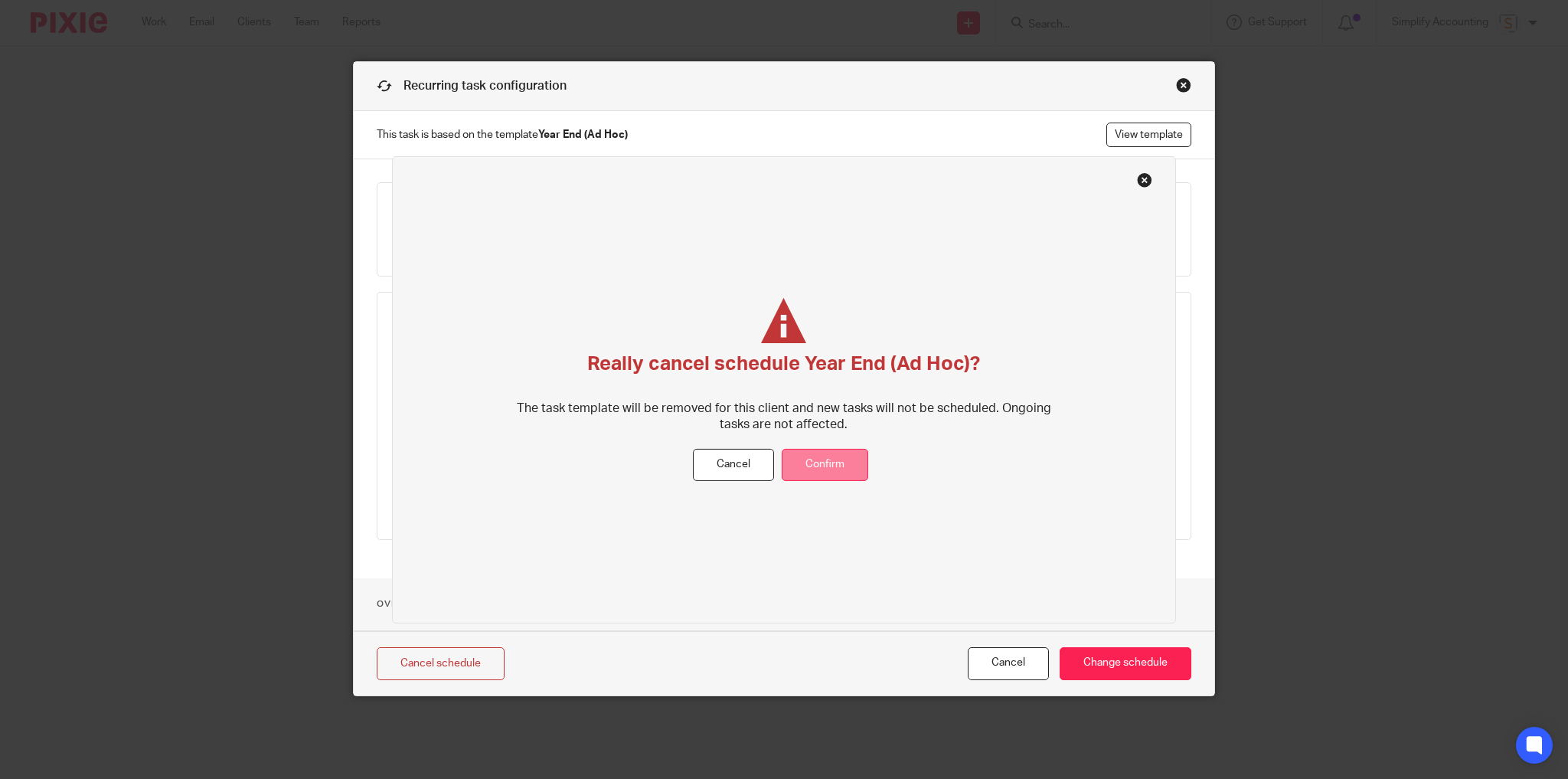
click at [823, 464] on button "Confirm" at bounding box center [825, 465] width 87 height 33
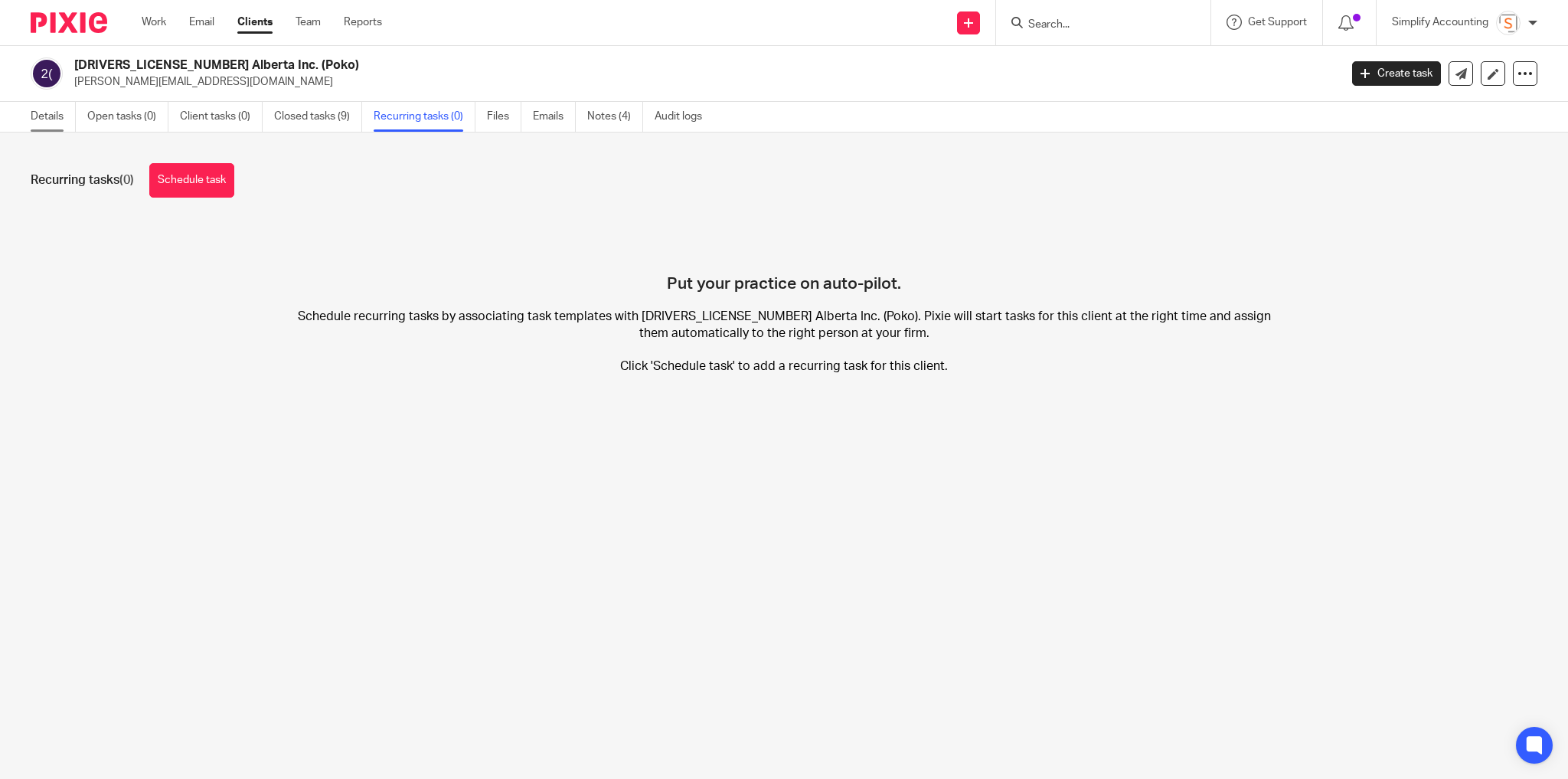
click at [55, 122] on link "Details" at bounding box center [53, 117] width 45 height 30
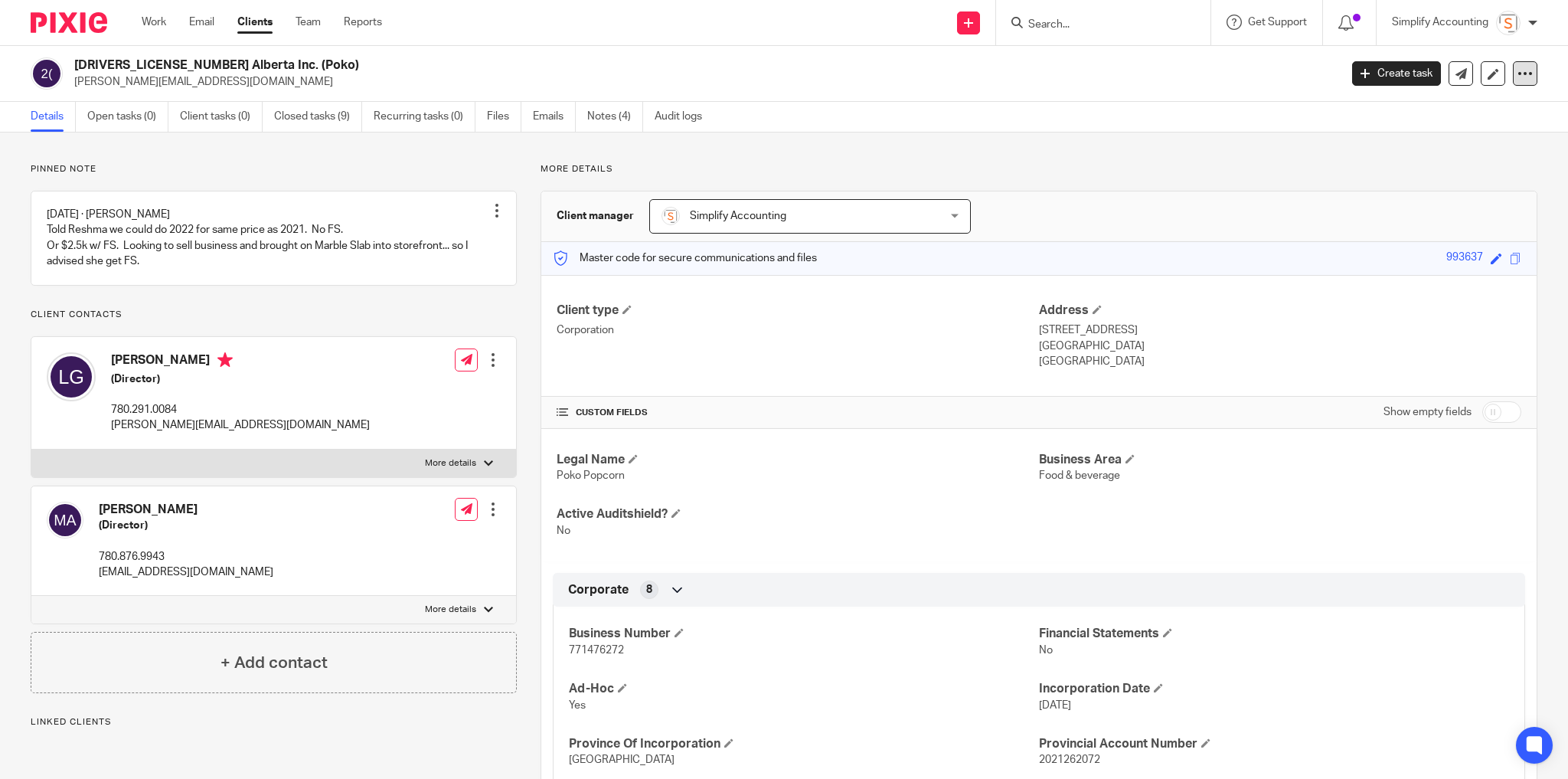
click at [1513, 68] on div at bounding box center [1525, 73] width 25 height 25
click at [1391, 177] on button "Archive client" at bounding box center [1432, 178] width 169 height 20
click at [139, 21] on div "Work Email Clients Team Reports Work Email Clients Team Reports Settings" at bounding box center [265, 22] width 279 height 45
